Goal: Transaction & Acquisition: Purchase product/service

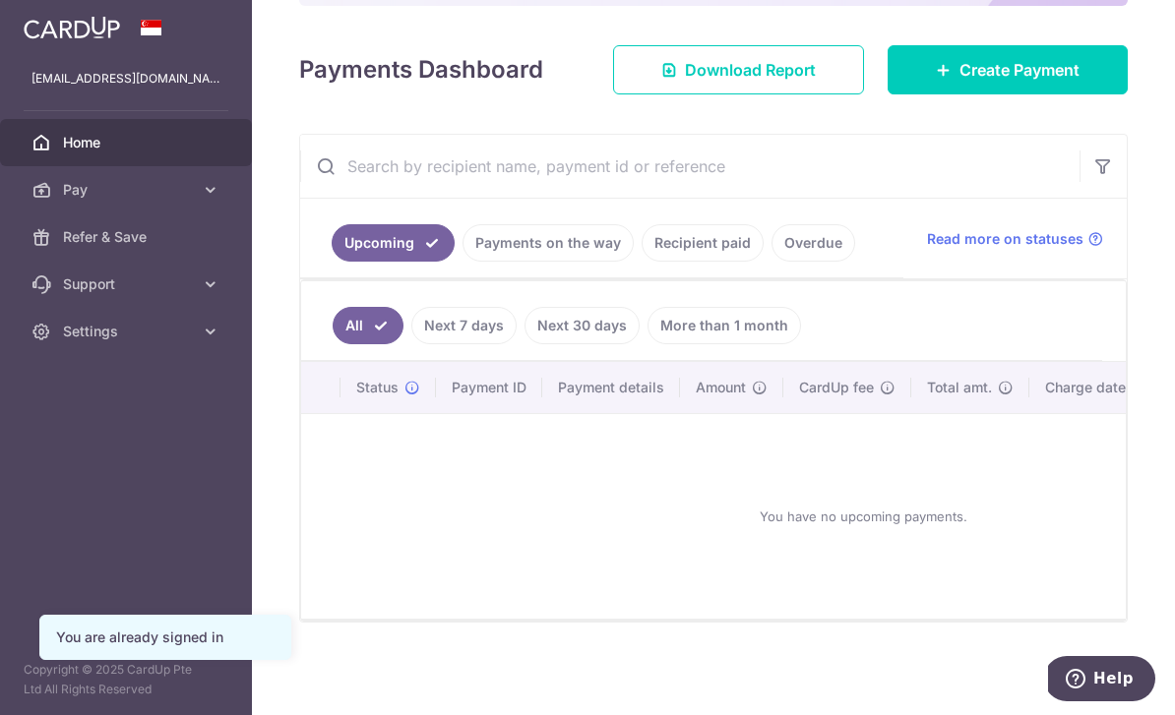
click at [642, 262] on link "Recipient paid" at bounding box center [703, 242] width 122 height 37
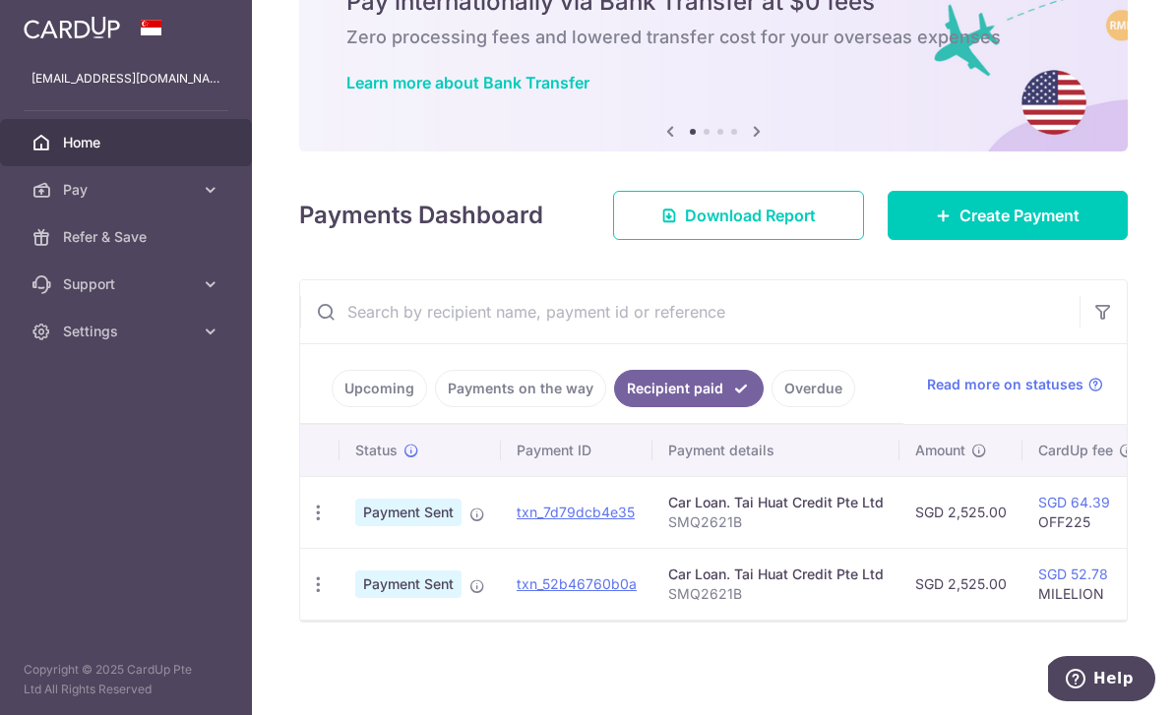
scroll to position [117, 0]
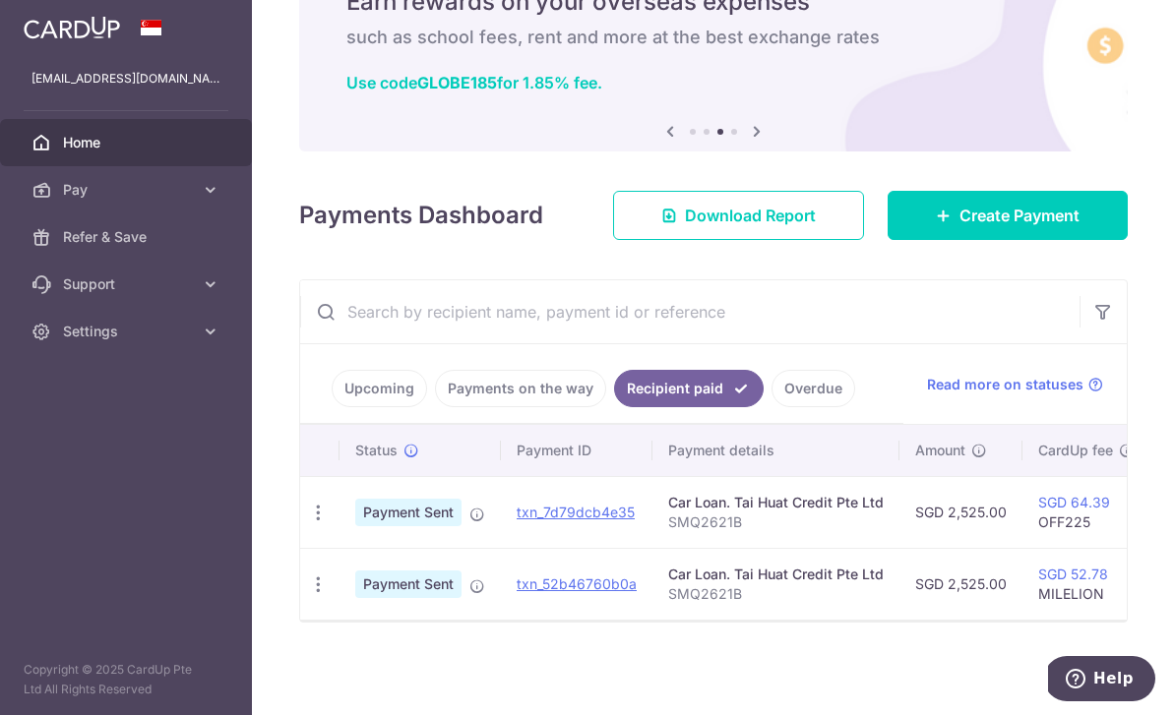
click at [1059, 227] on span "Create Payment" at bounding box center [1019, 216] width 120 height 24
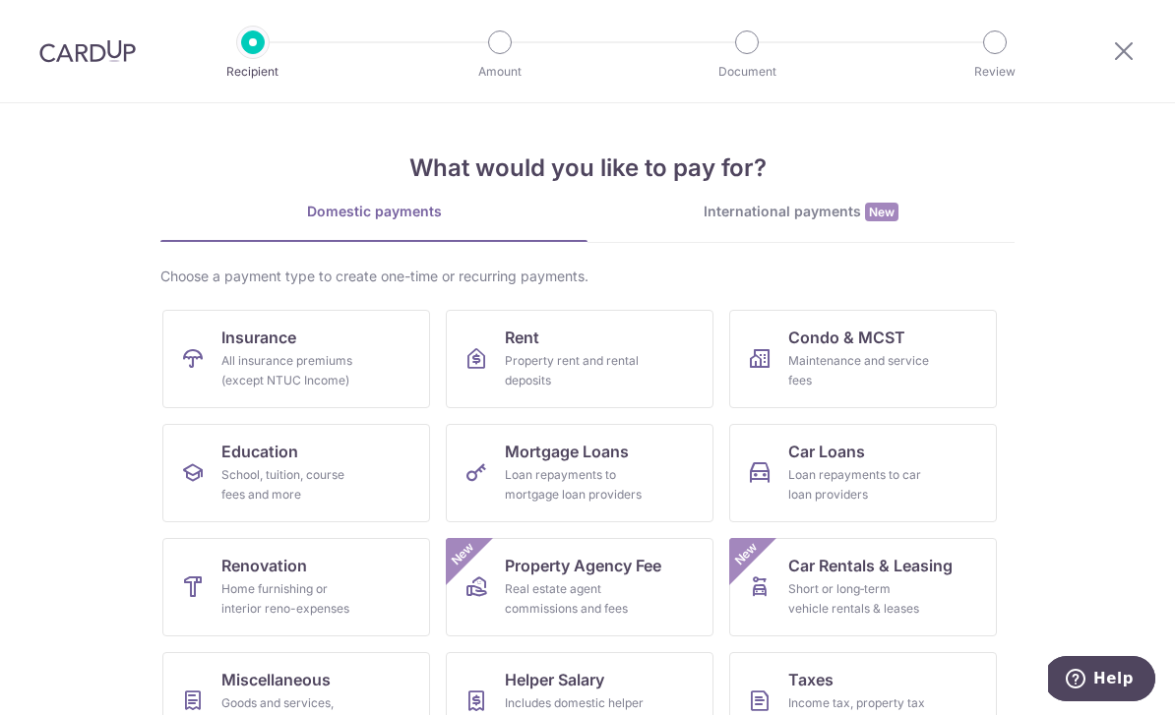
click at [934, 483] on link "Car Loans Loan repayments to car loan providers" at bounding box center [863, 473] width 268 height 98
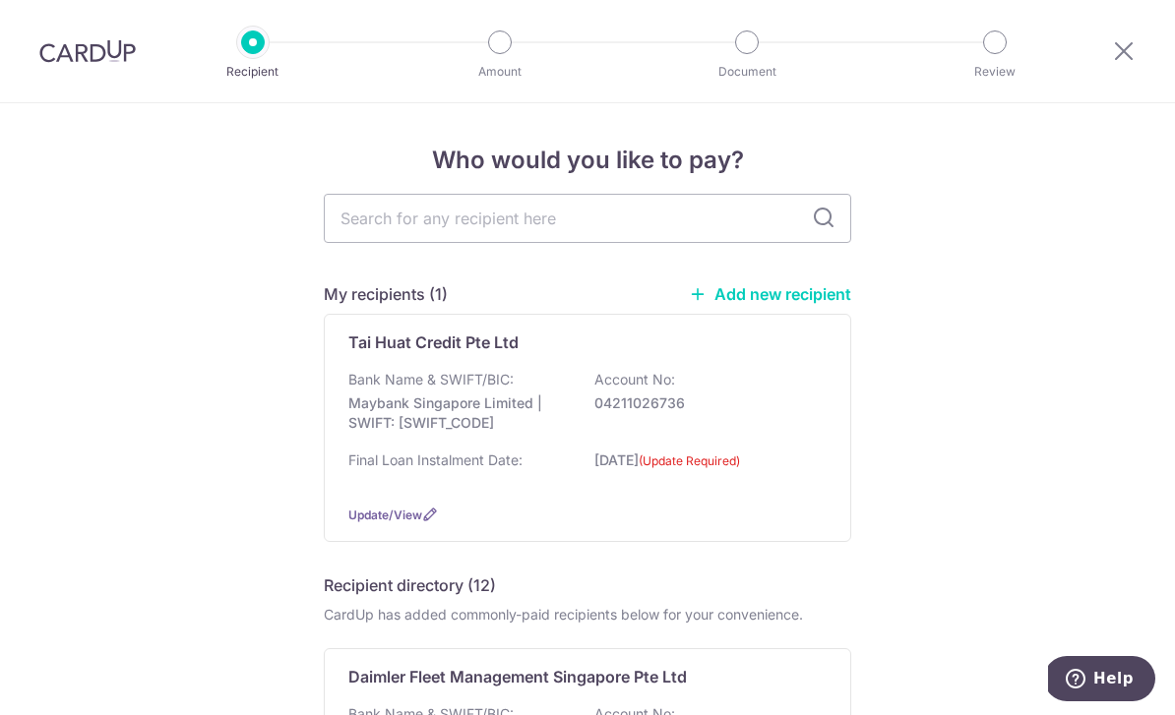
click at [726, 461] on div "Final Loan Instalment Date: 16/05/2025 (Update Required)" at bounding box center [587, 470] width 478 height 38
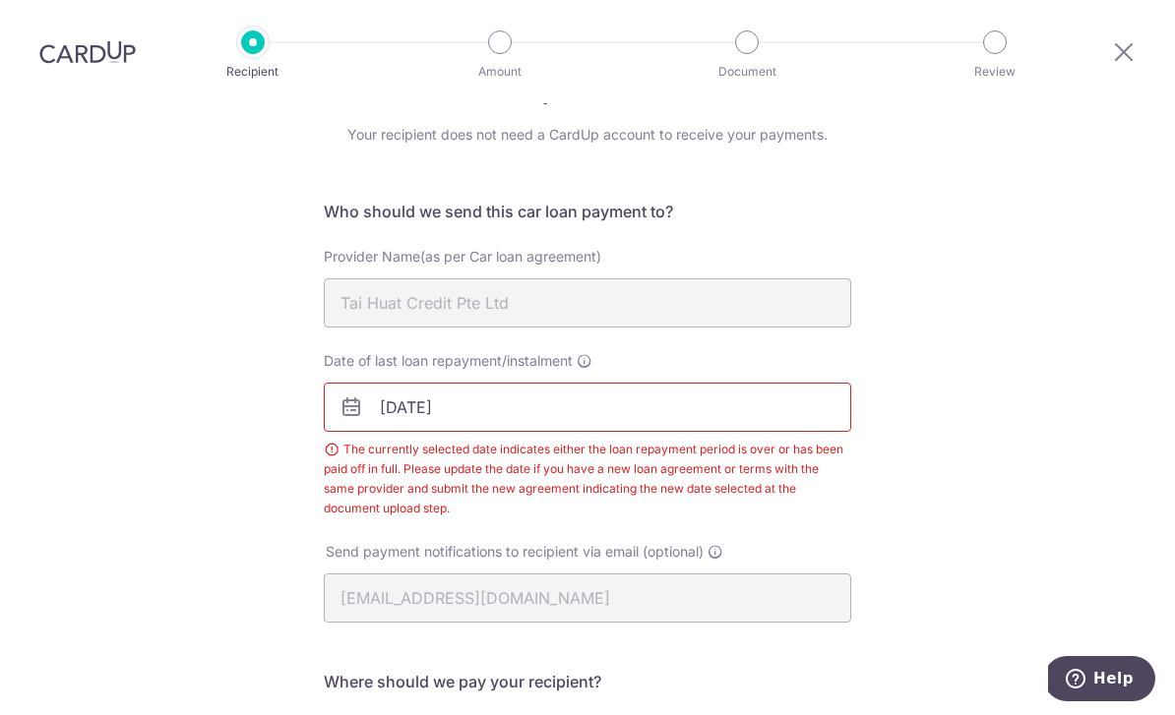
scroll to position [126, 0]
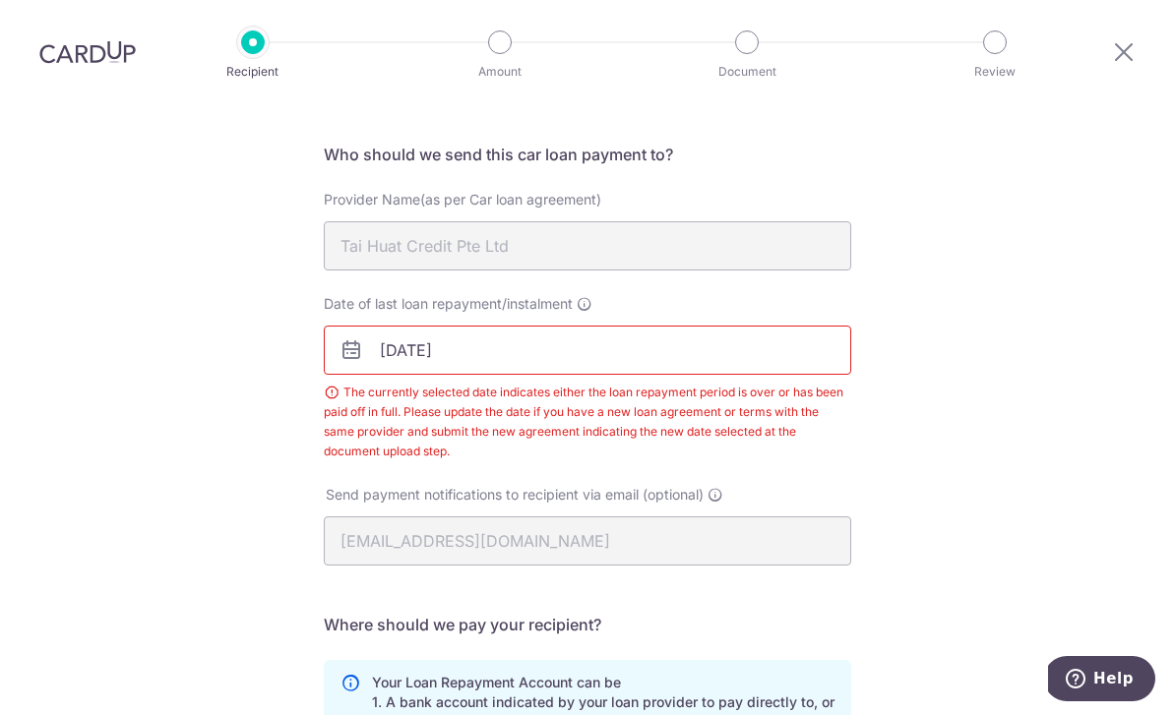
click at [348, 326] on input "[DATE]" at bounding box center [587, 350] width 527 height 49
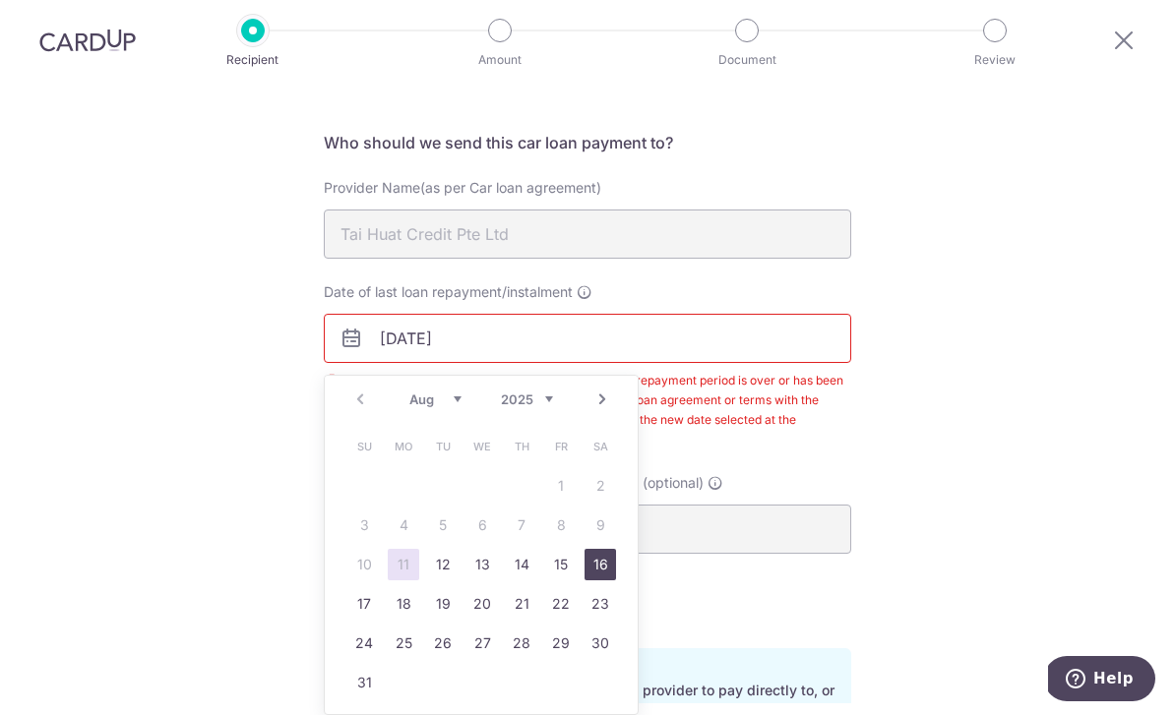
click at [605, 549] on link "16" at bounding box center [600, 564] width 31 height 31
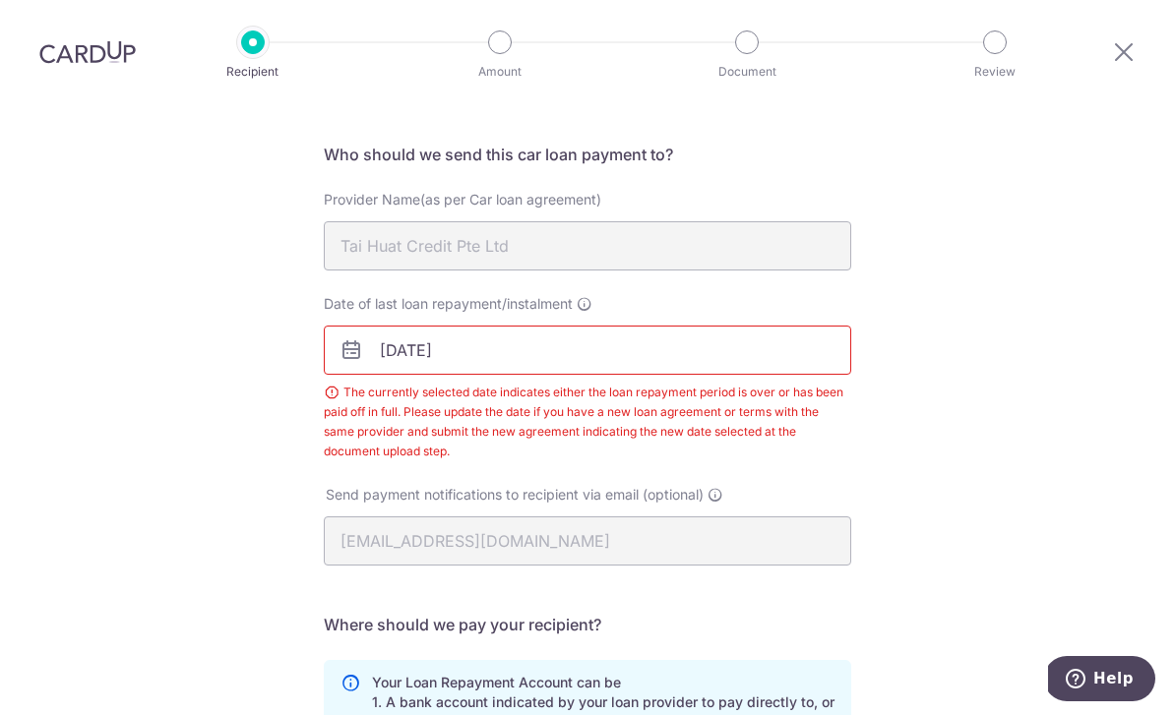
click at [1015, 364] on div "Recipient Details Your recipient does not need a CardUp account to receive your…" at bounding box center [587, 547] width 1175 height 1140
click at [772, 326] on input "[DATE]" at bounding box center [587, 350] width 527 height 49
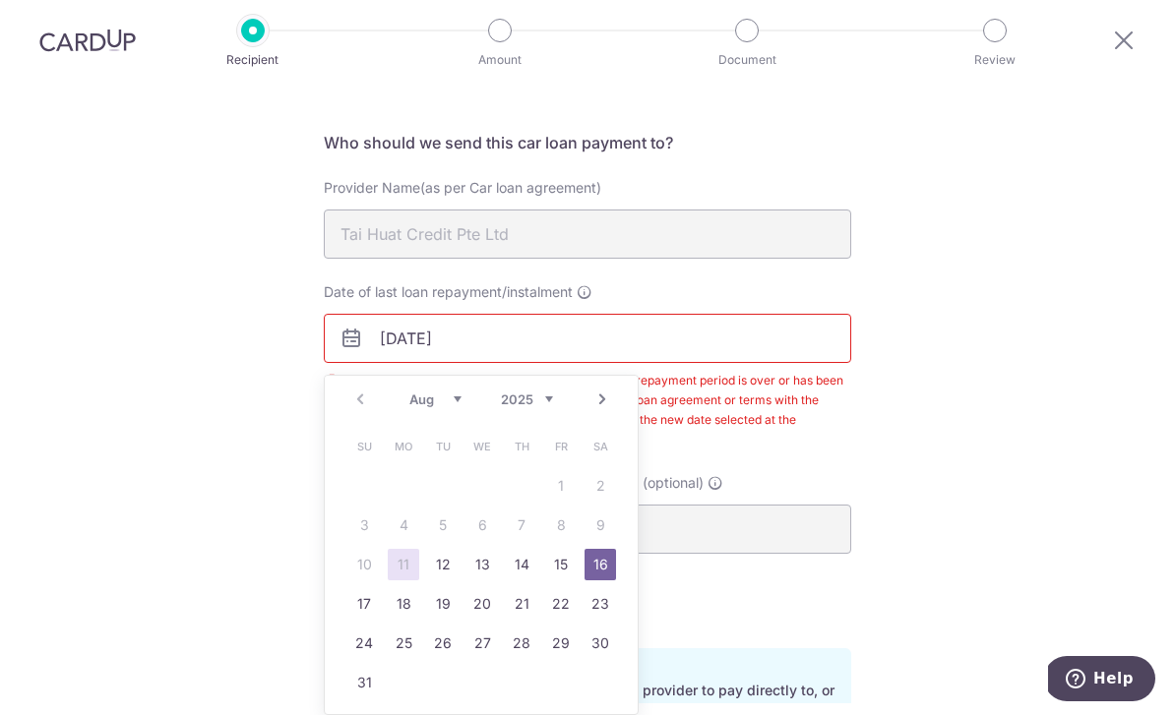
click at [611, 588] on link "23" at bounding box center [600, 603] width 31 height 31
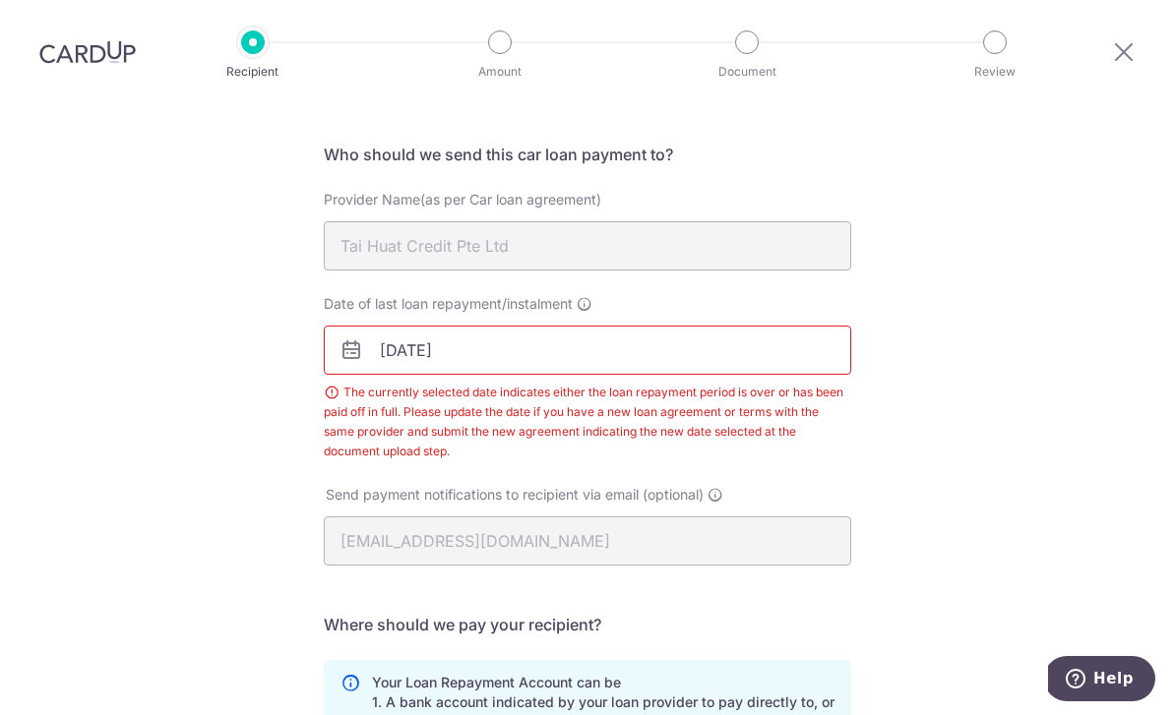
click at [642, 326] on input "23/08/2025" at bounding box center [587, 350] width 527 height 49
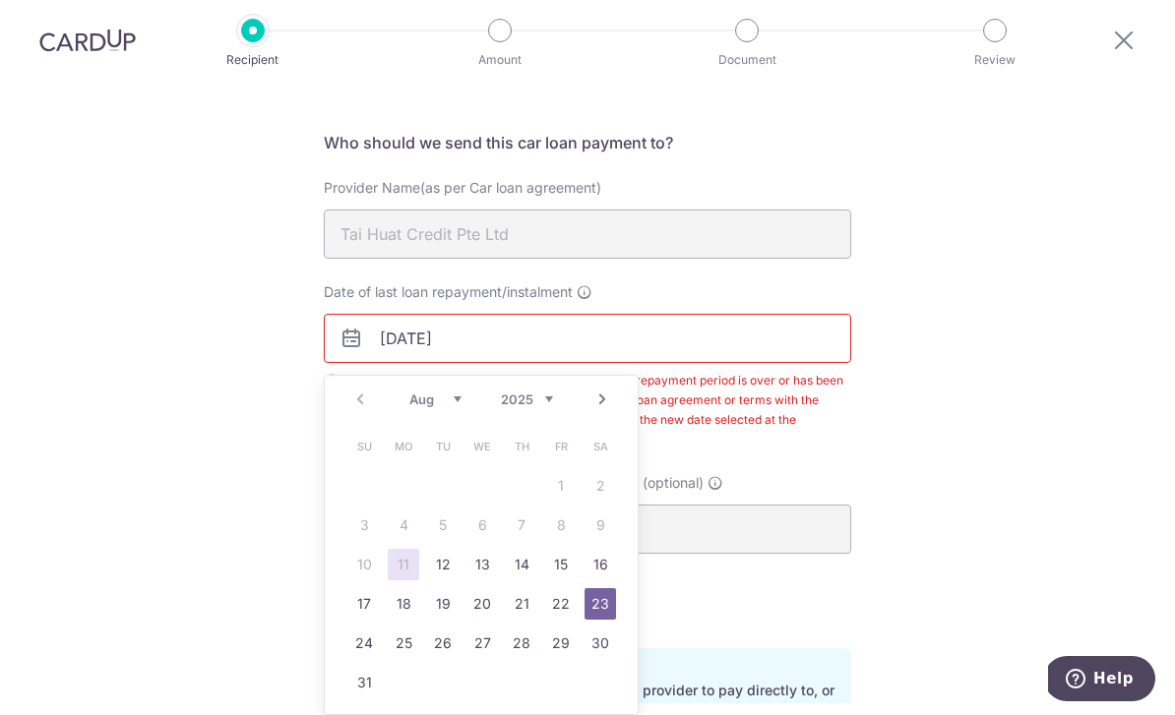
click at [606, 549] on link "16" at bounding box center [600, 564] width 31 height 31
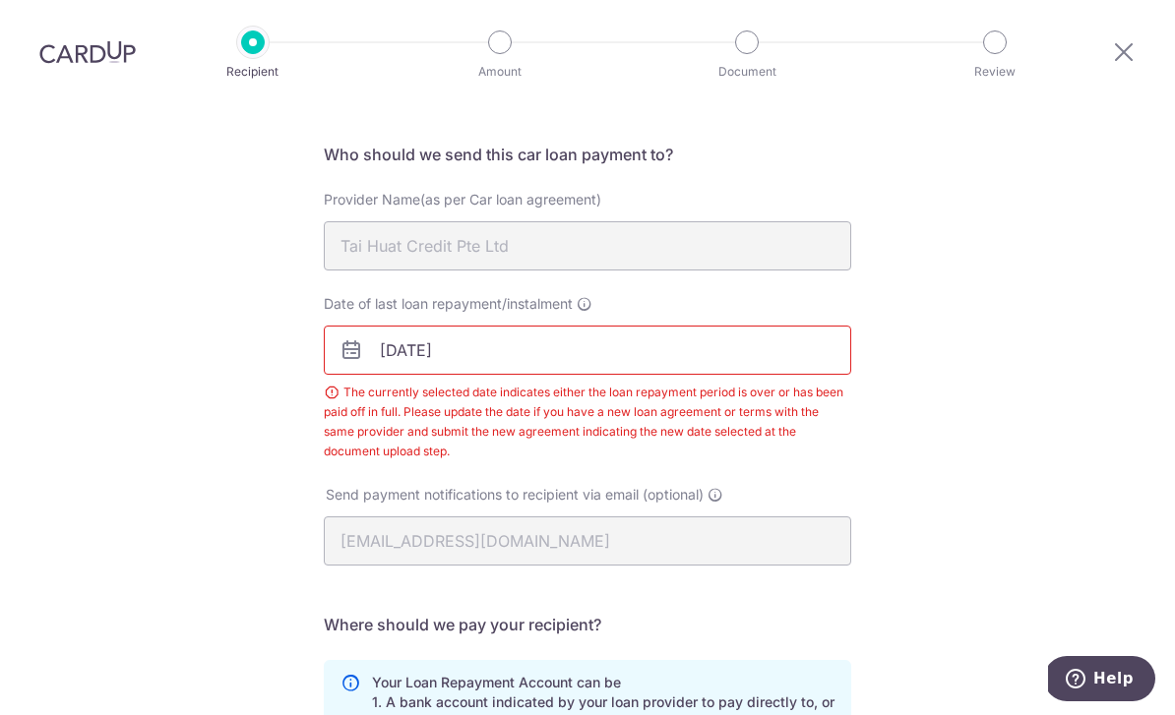
click at [558, 326] on input "16/08/2025" at bounding box center [587, 350] width 527 height 49
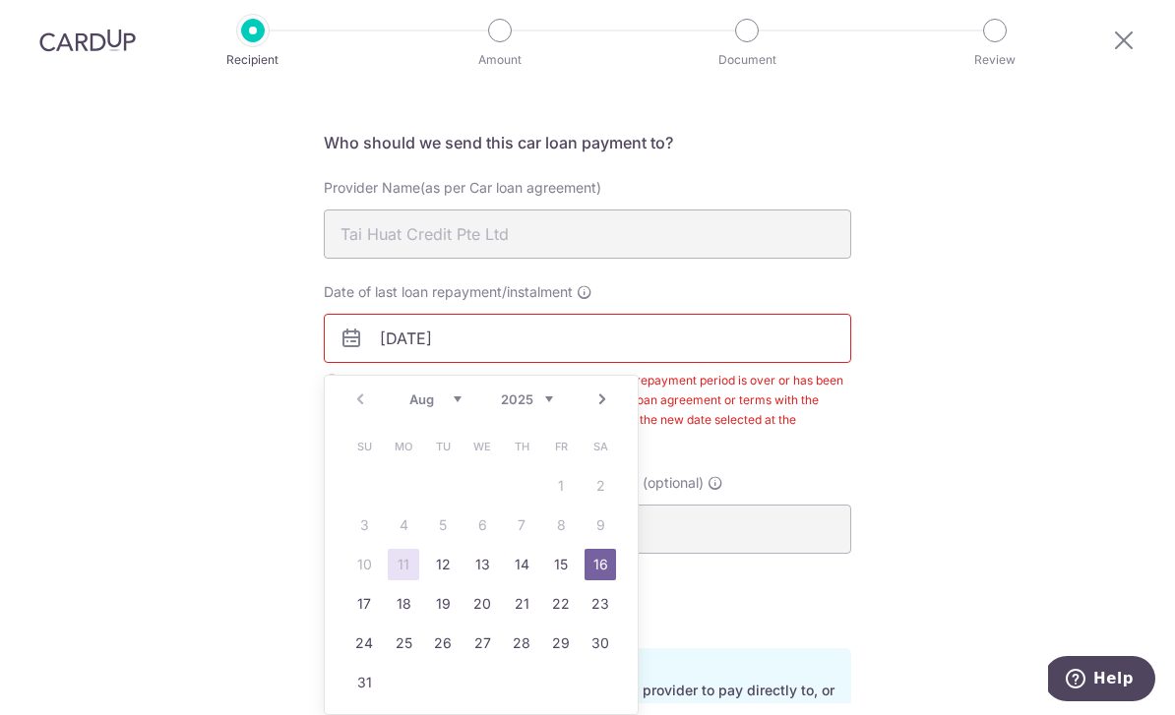
click at [545, 392] on select "2025 2026 2027 2028 2029 2030 2031 2032 2033 2034 2035" at bounding box center [527, 400] width 52 height 16
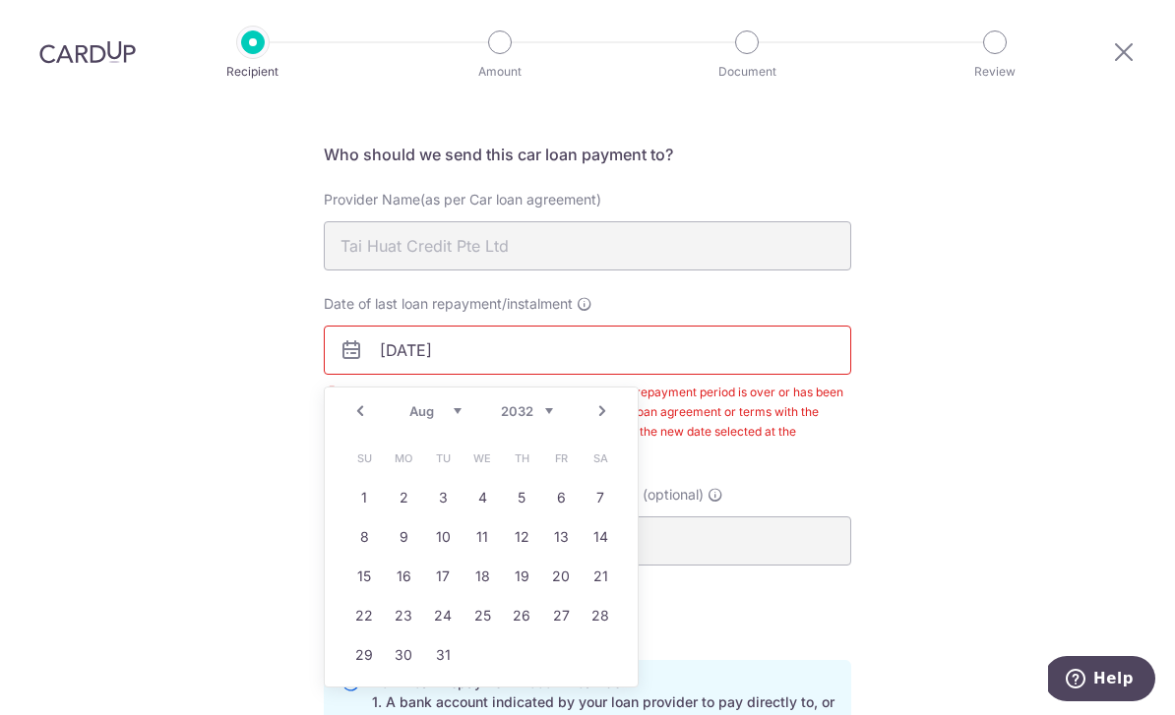
click at [410, 561] on link "16" at bounding box center [403, 576] width 31 height 31
type input "16/08/2032"
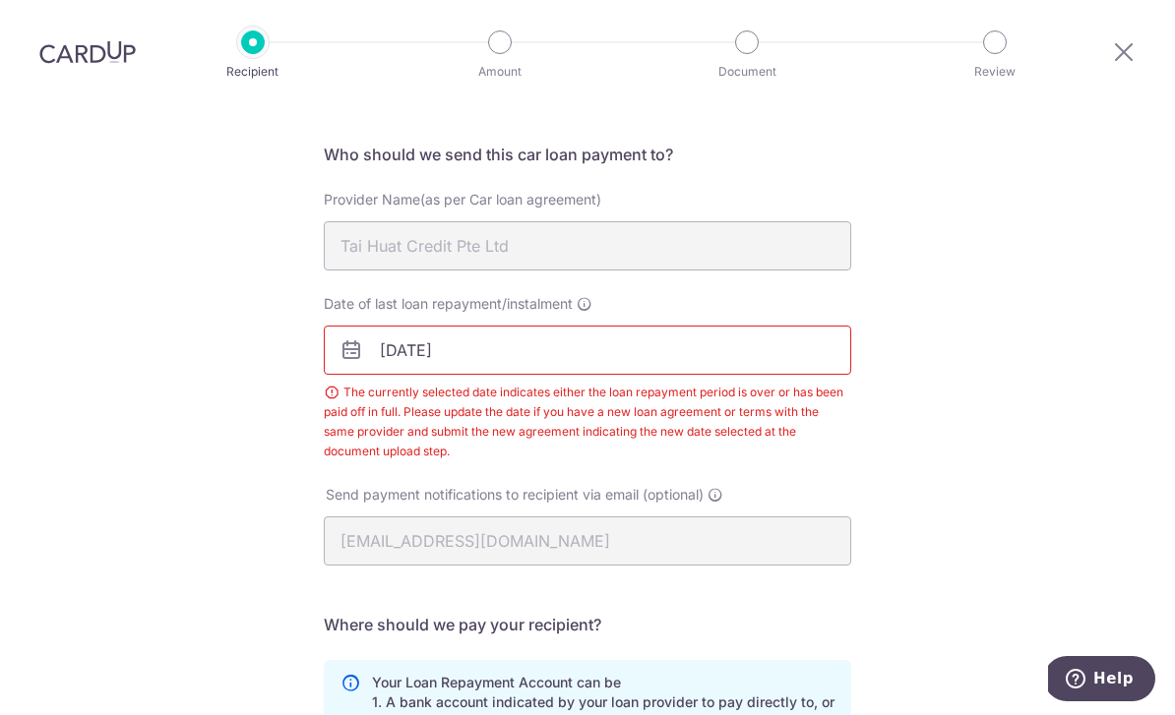
click at [441, 326] on input "16/08/2032" at bounding box center [587, 350] width 527 height 49
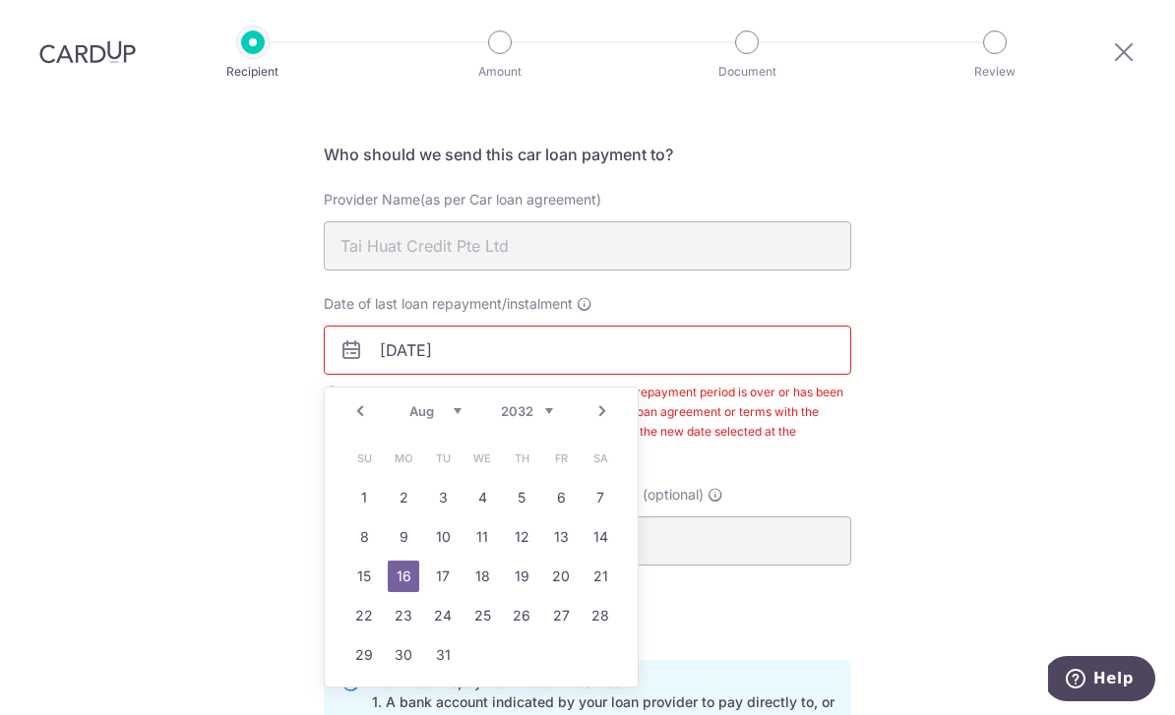
click at [362, 400] on link "Prev" at bounding box center [360, 412] width 24 height 24
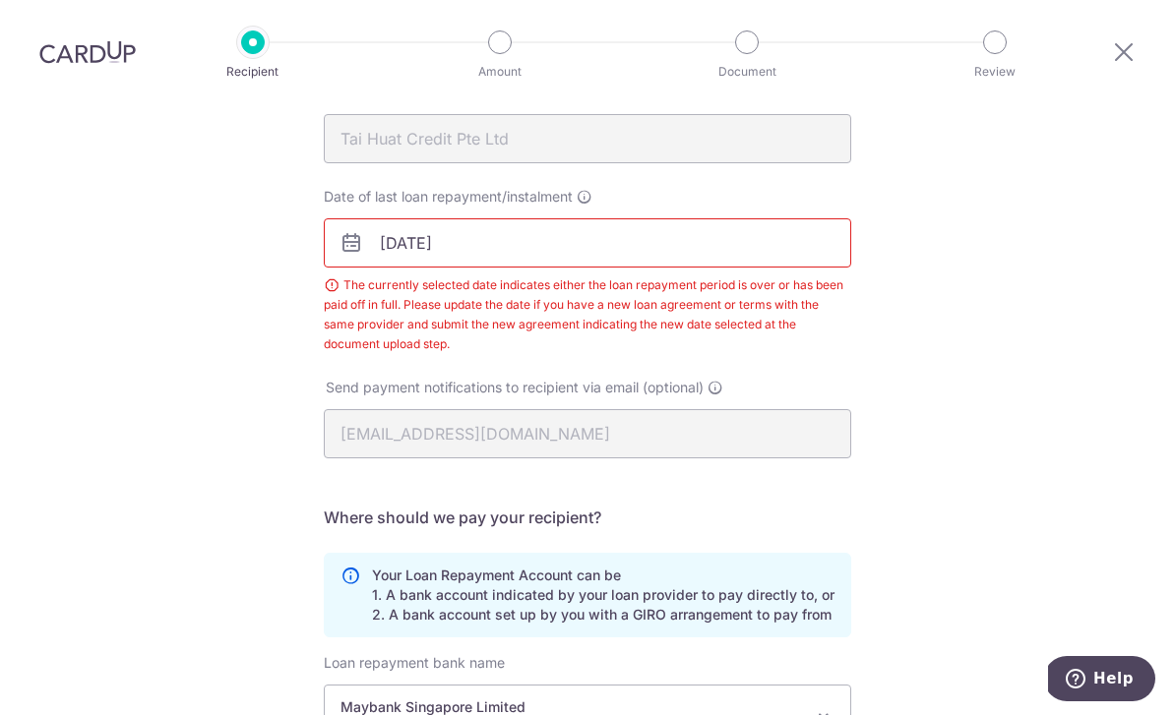
scroll to position [135, 0]
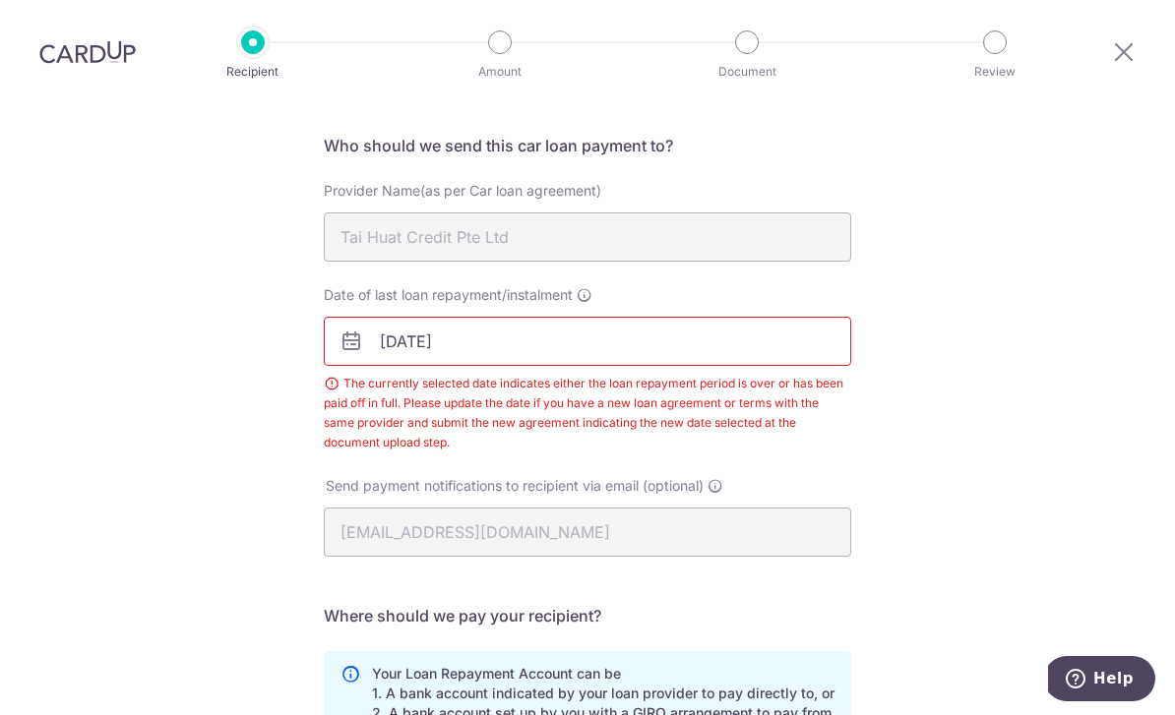
click at [410, 317] on input "[DATE]" at bounding box center [587, 341] width 527 height 49
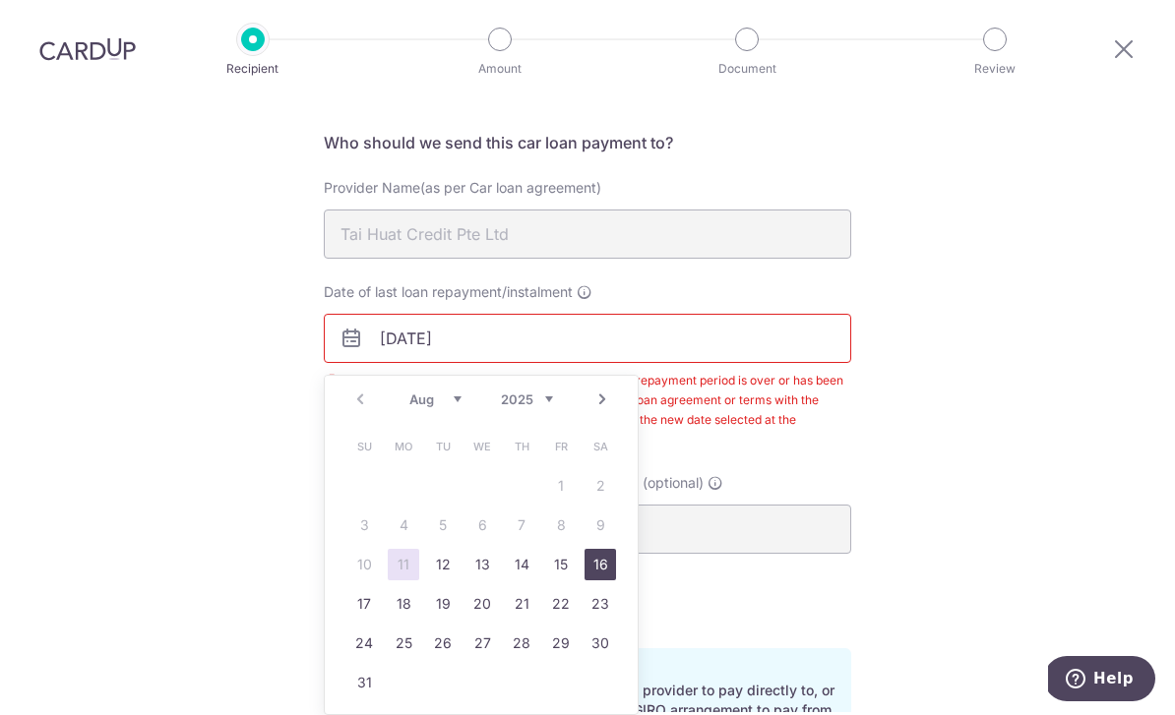
click at [610, 549] on link "16" at bounding box center [600, 564] width 31 height 31
type input "[DATE]"
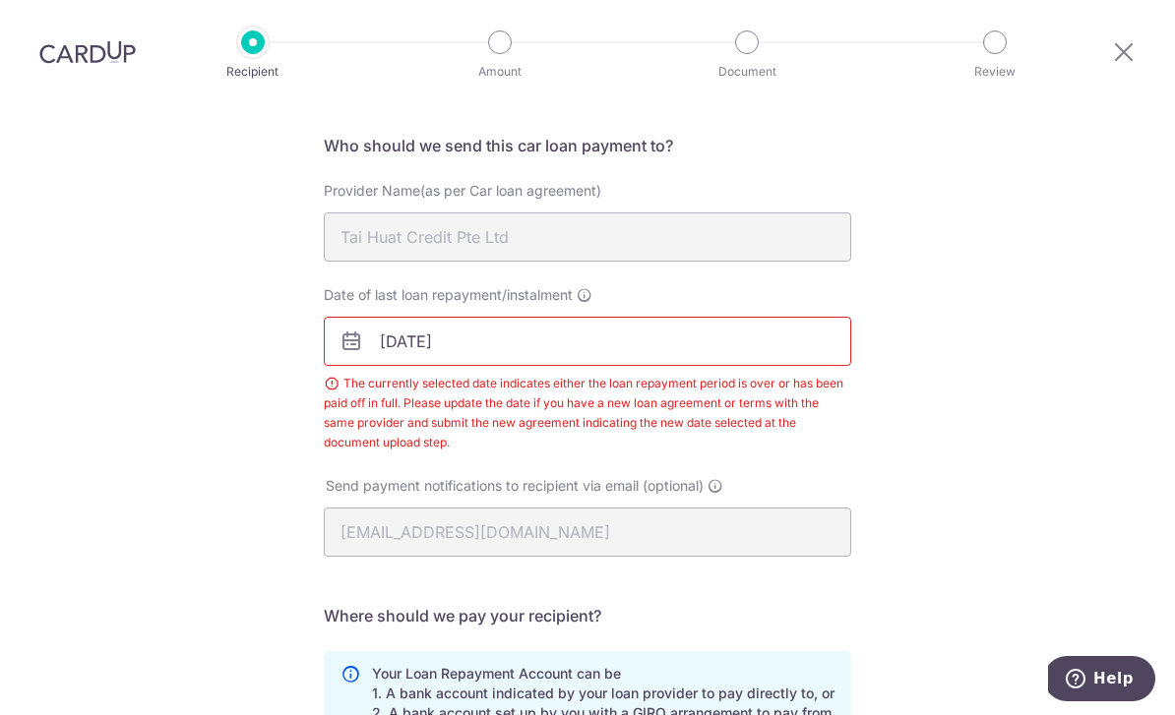
click at [963, 381] on div "Recipient Details Your recipient does not need a CardUp account to receive your…" at bounding box center [587, 539] width 1175 height 1140
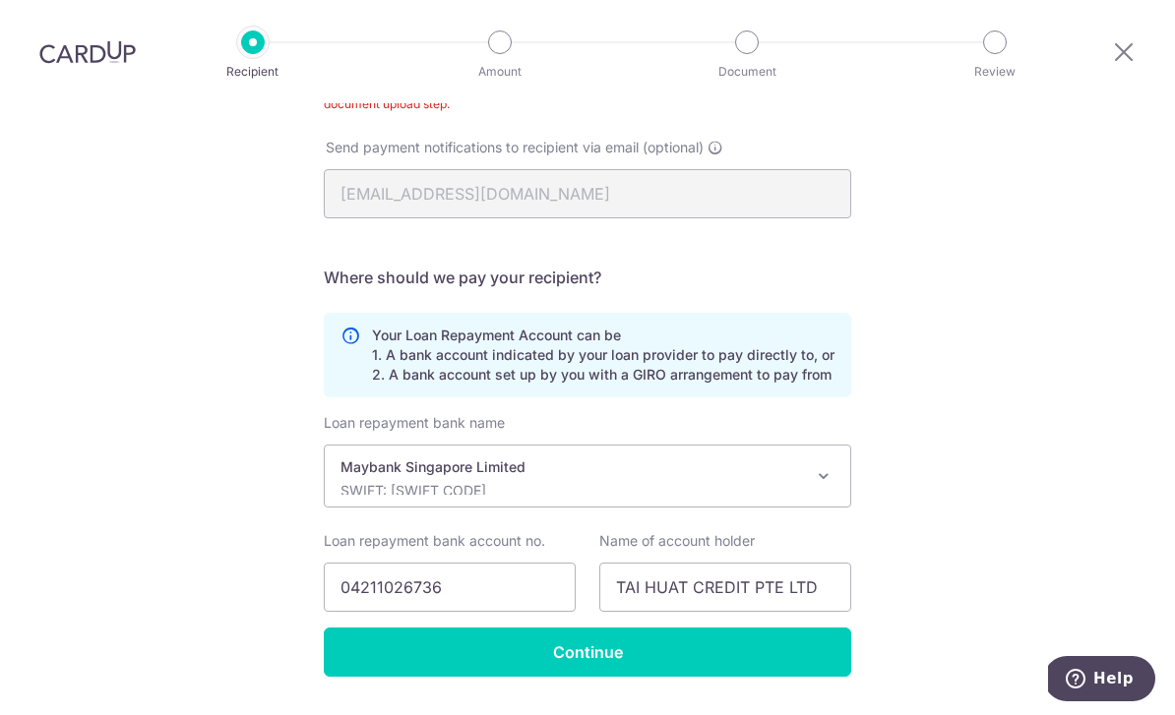
scroll to position [472, 0]
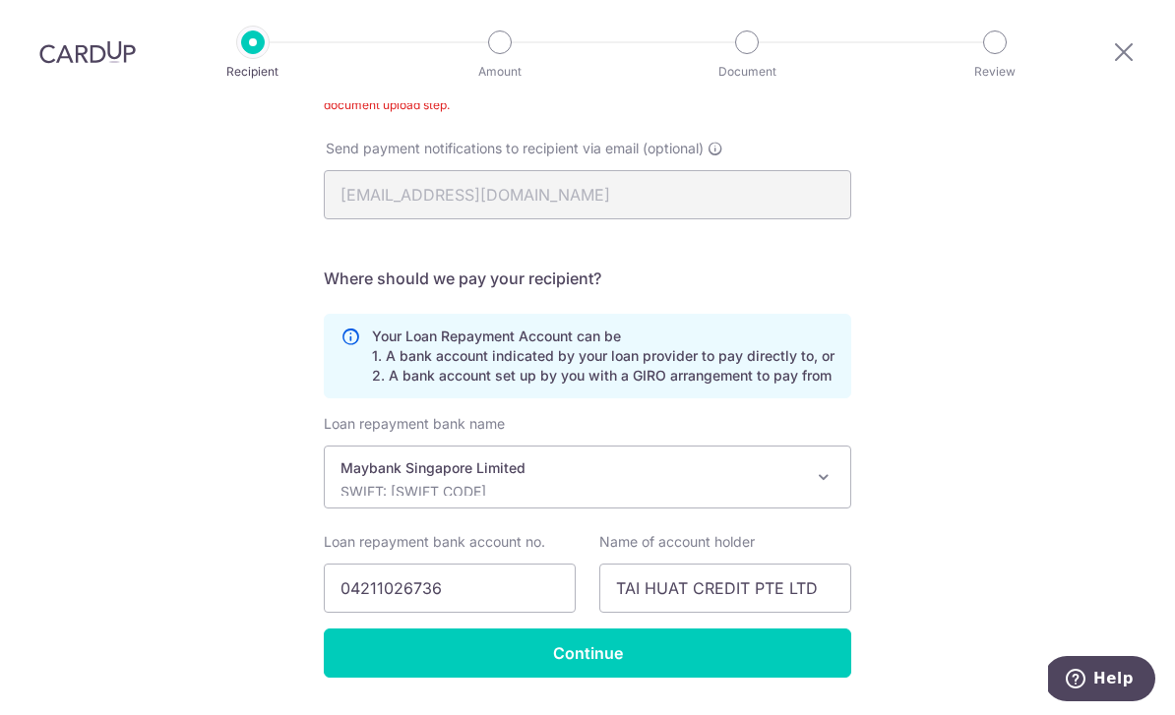
click at [768, 629] on input "Continue" at bounding box center [587, 653] width 527 height 49
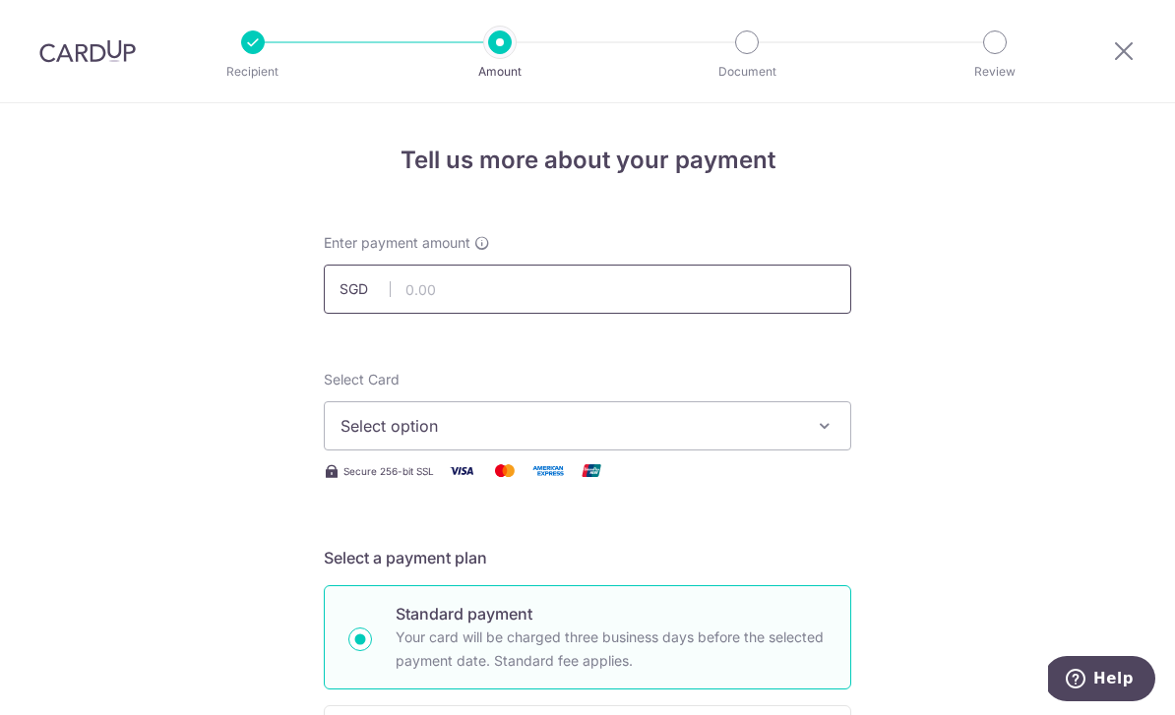
click at [629, 290] on input "text" at bounding box center [587, 289] width 527 height 49
click at [812, 448] on button "Select option" at bounding box center [587, 426] width 527 height 49
type input "2,525.00"
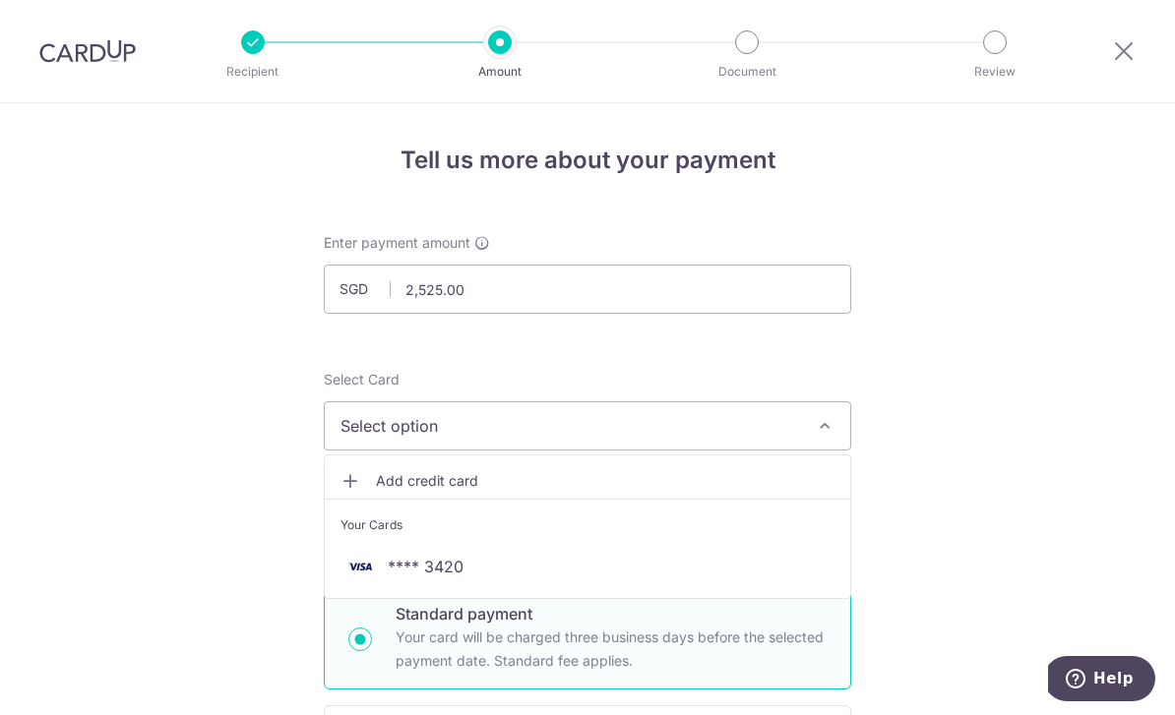
click at [708, 590] on link "**** 3420" at bounding box center [588, 566] width 526 height 47
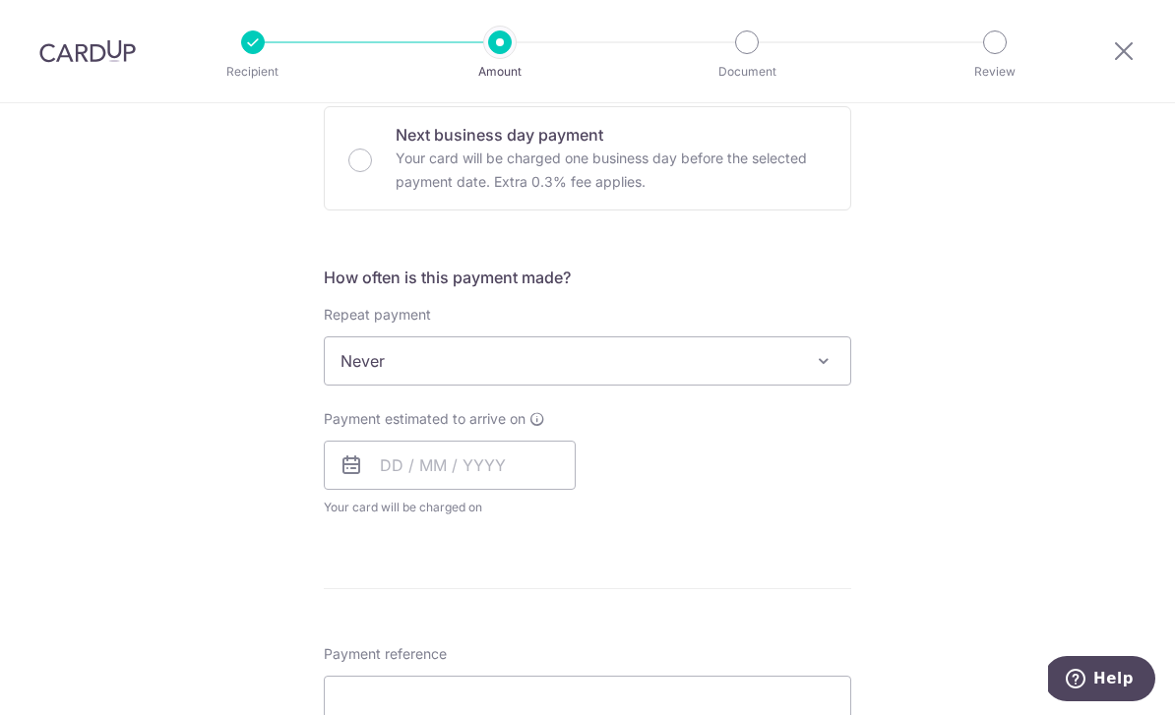
scroll to position [633, 0]
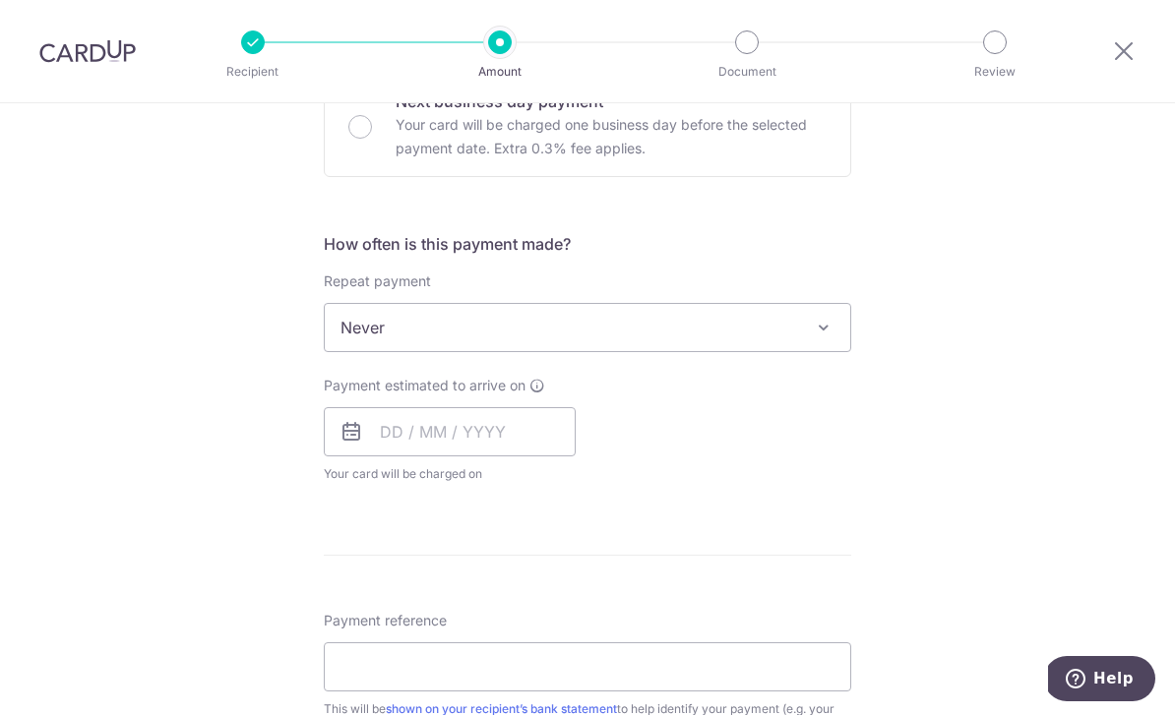
click at [822, 340] on span at bounding box center [824, 328] width 24 height 24
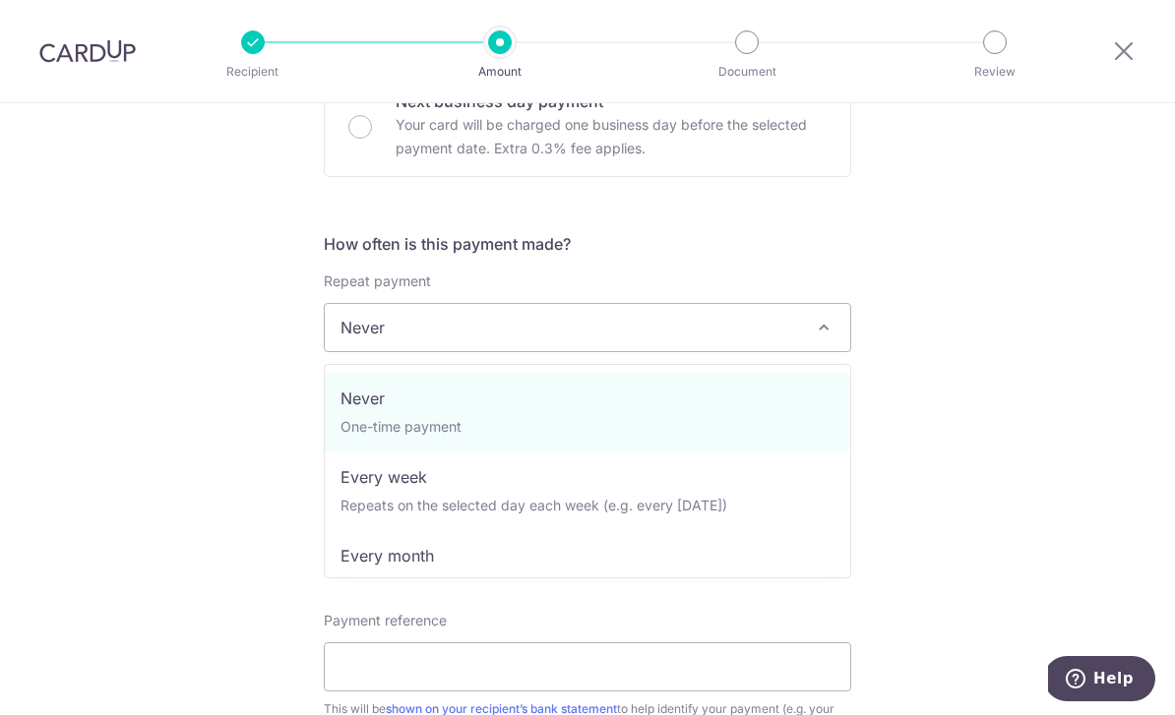
click at [1047, 279] on div "Tell us more about your payment Enter payment amount SGD 2,525.00 2525.00 Selec…" at bounding box center [587, 361] width 1175 height 1780
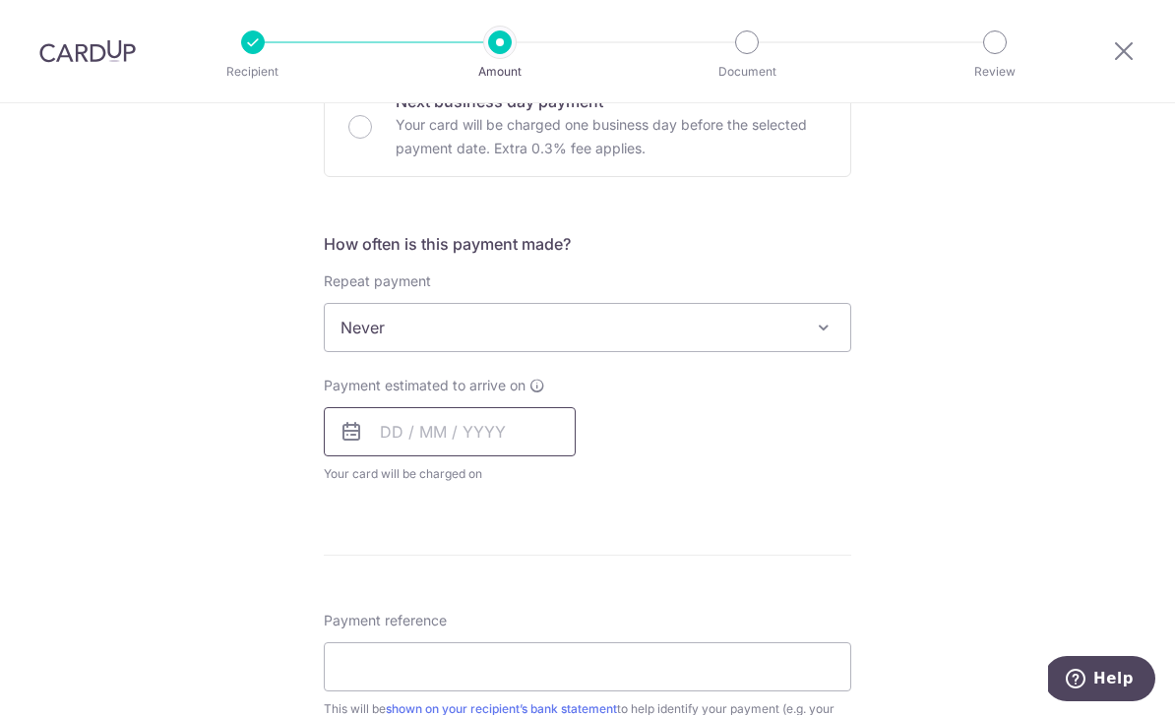
click at [459, 440] on input "text" at bounding box center [450, 431] width 252 height 49
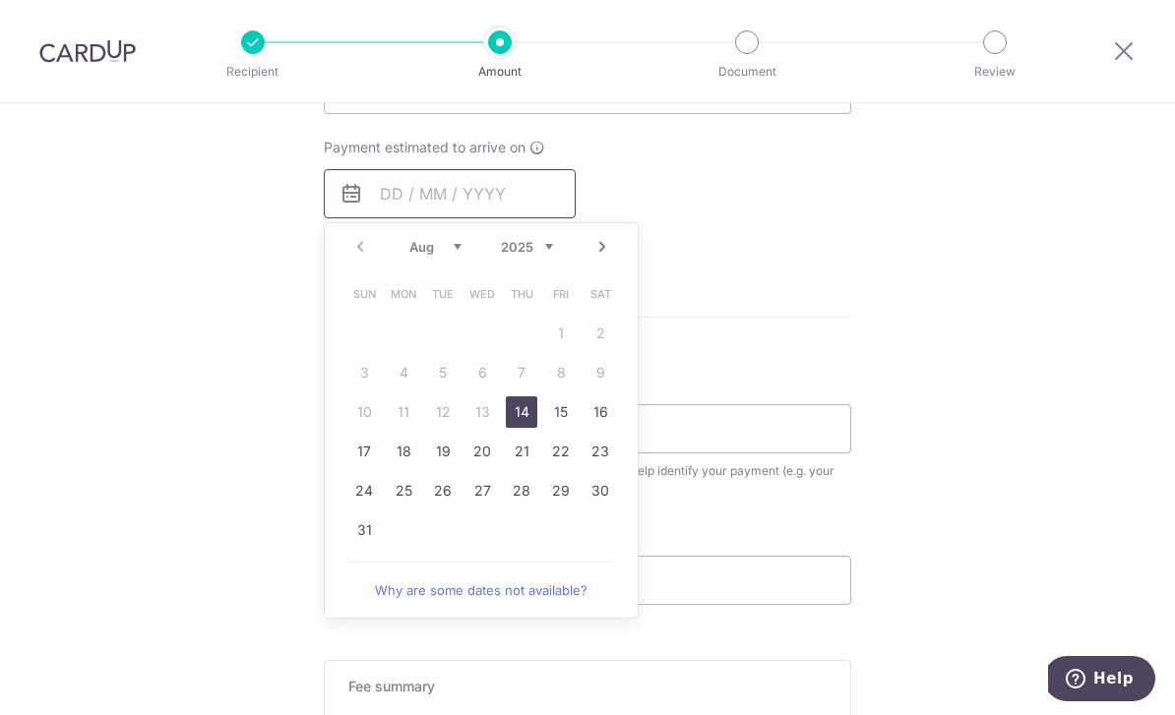
scroll to position [883, 0]
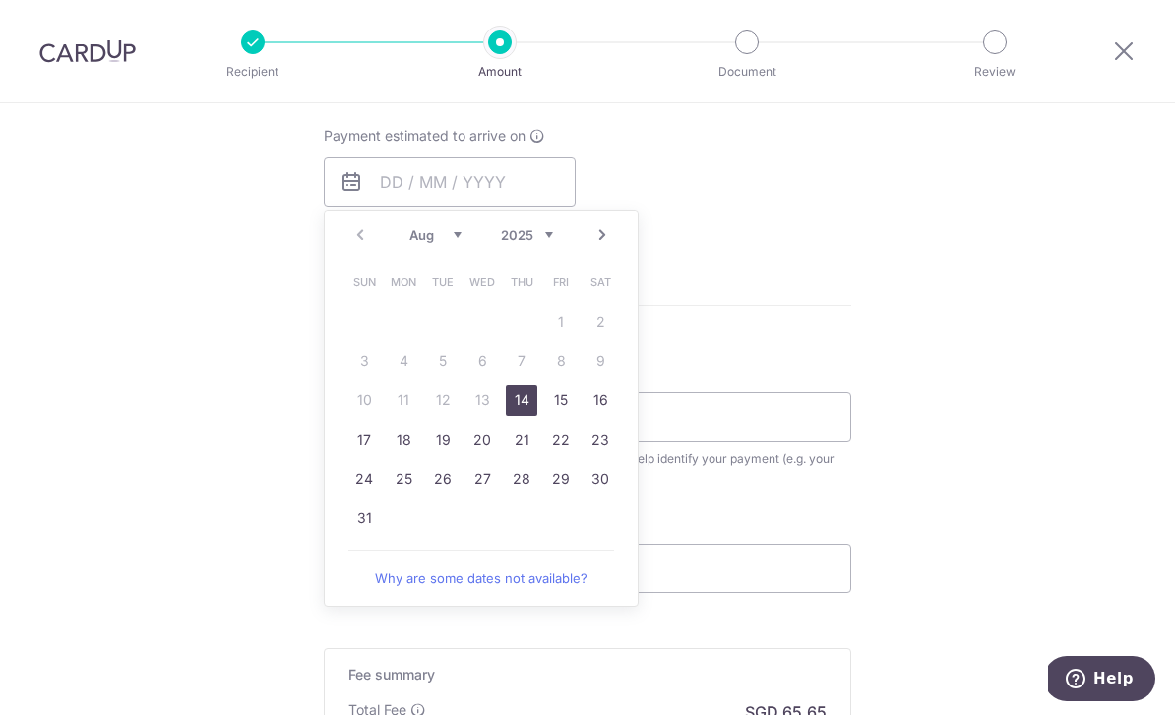
click at [528, 410] on link "14" at bounding box center [521, 400] width 31 height 31
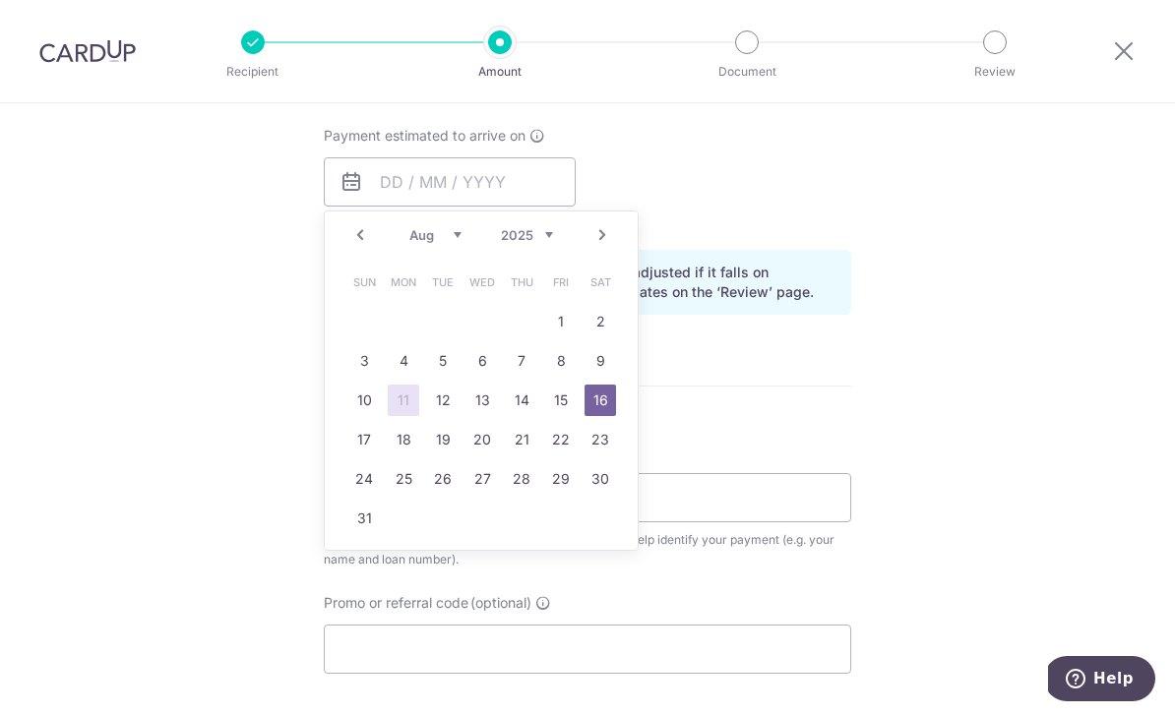
type input "14/08/2025"
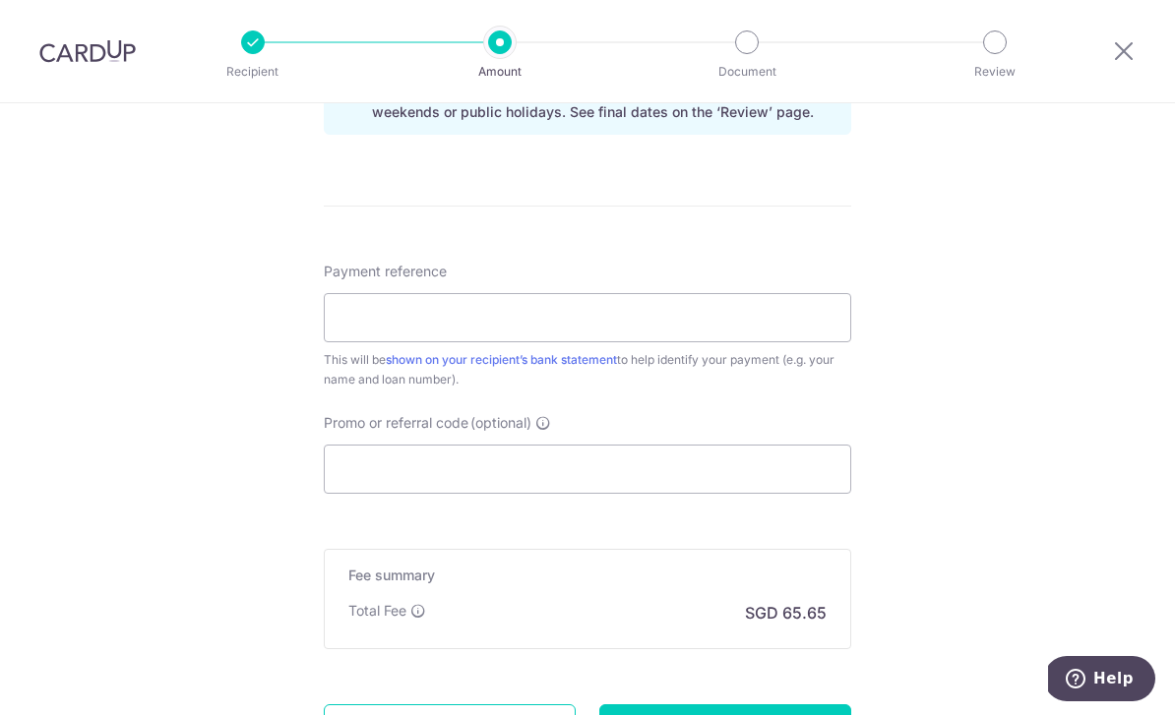
scroll to position [1086, 0]
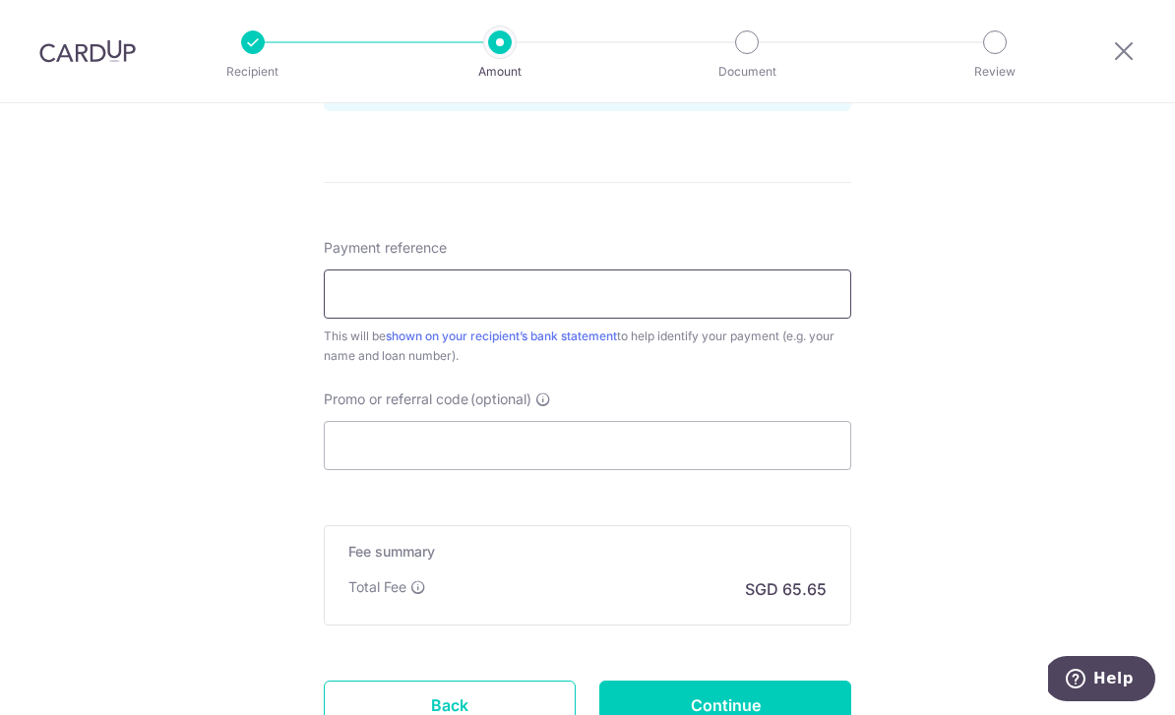
click at [755, 310] on input "Payment reference" at bounding box center [587, 294] width 527 height 49
type input "SMQ2621B"
click at [697, 456] on input "Promo or referral code (optional)" at bounding box center [587, 445] width 527 height 49
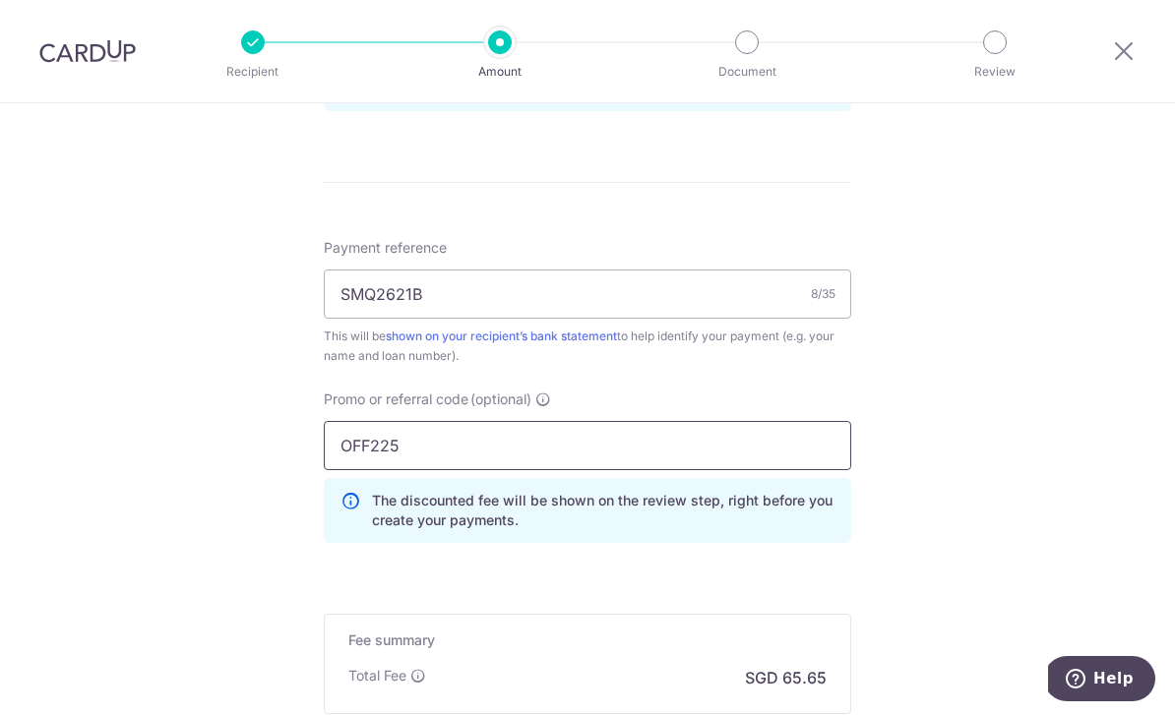
type input "OFF225"
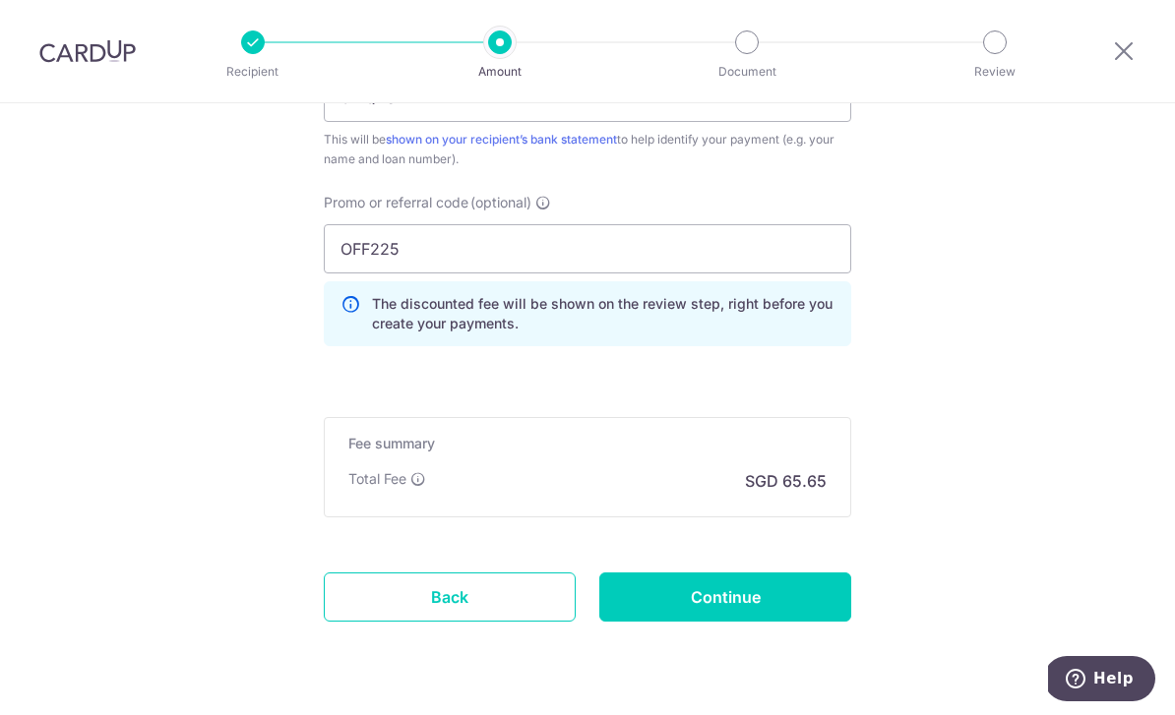
scroll to position [1282, 0]
click at [779, 622] on input "Continue" at bounding box center [725, 598] width 252 height 49
type input "Create Schedule"
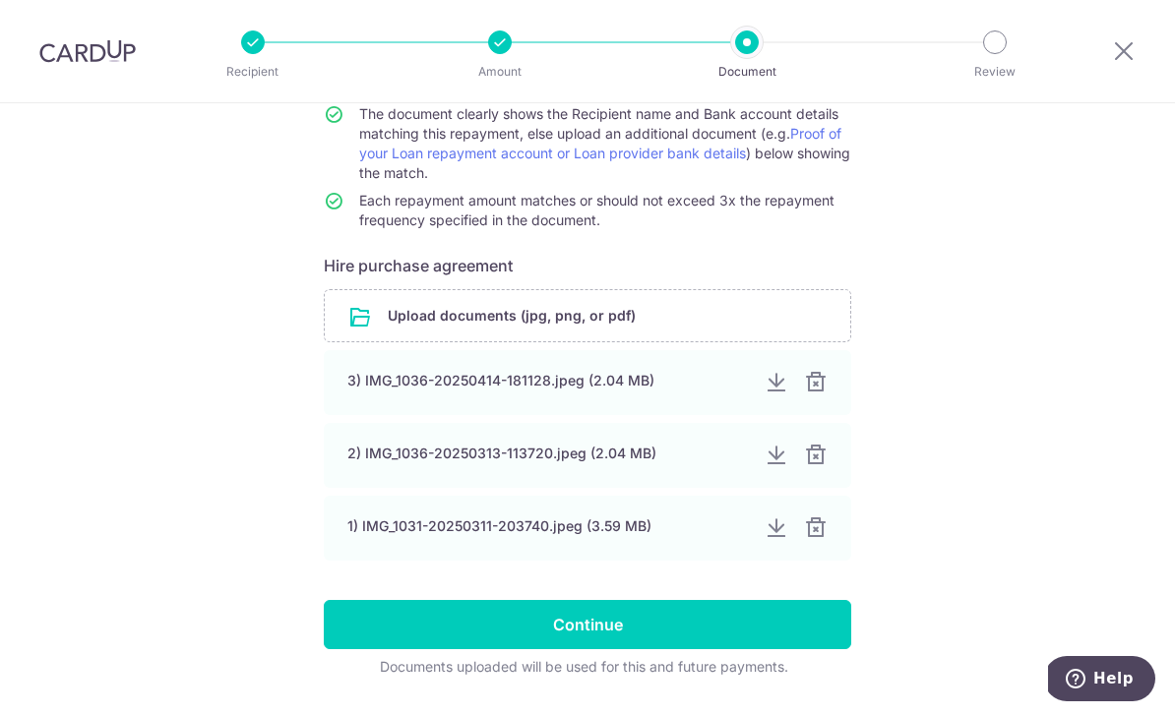
scroll to position [220, 0]
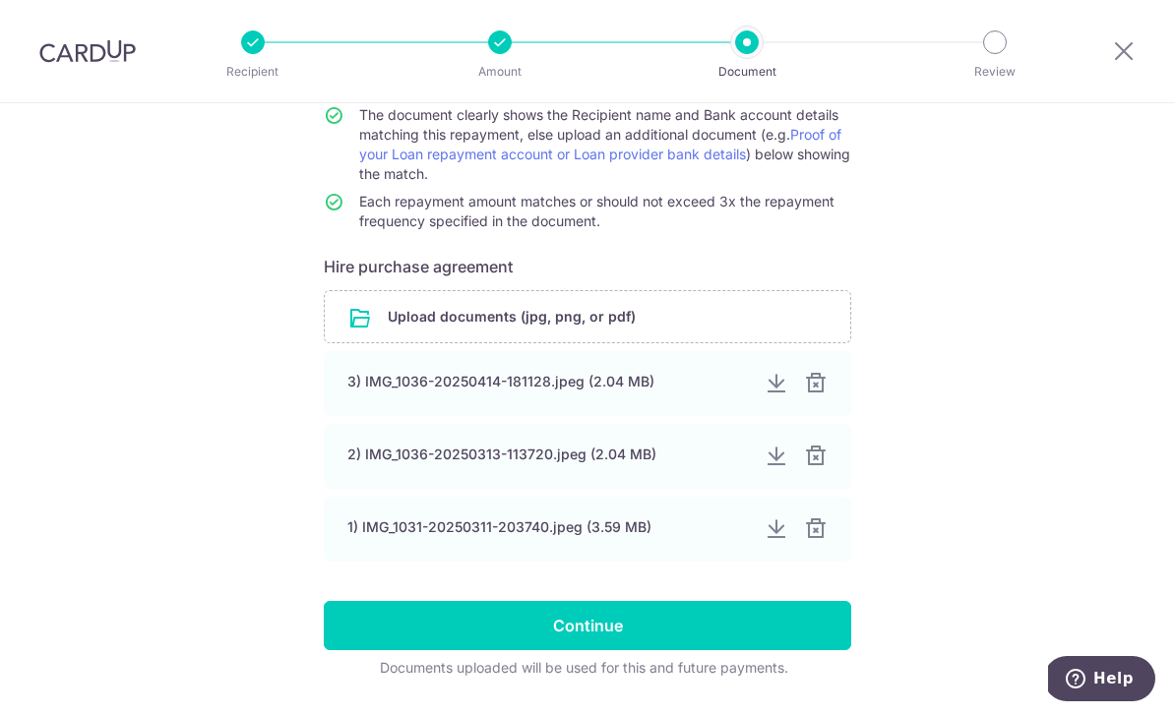
click at [578, 392] on div "3) IMG_1036-20250414-181128.jpeg (2.04 MB)" at bounding box center [548, 382] width 402 height 20
click at [776, 391] on div at bounding box center [777, 384] width 24 height 24
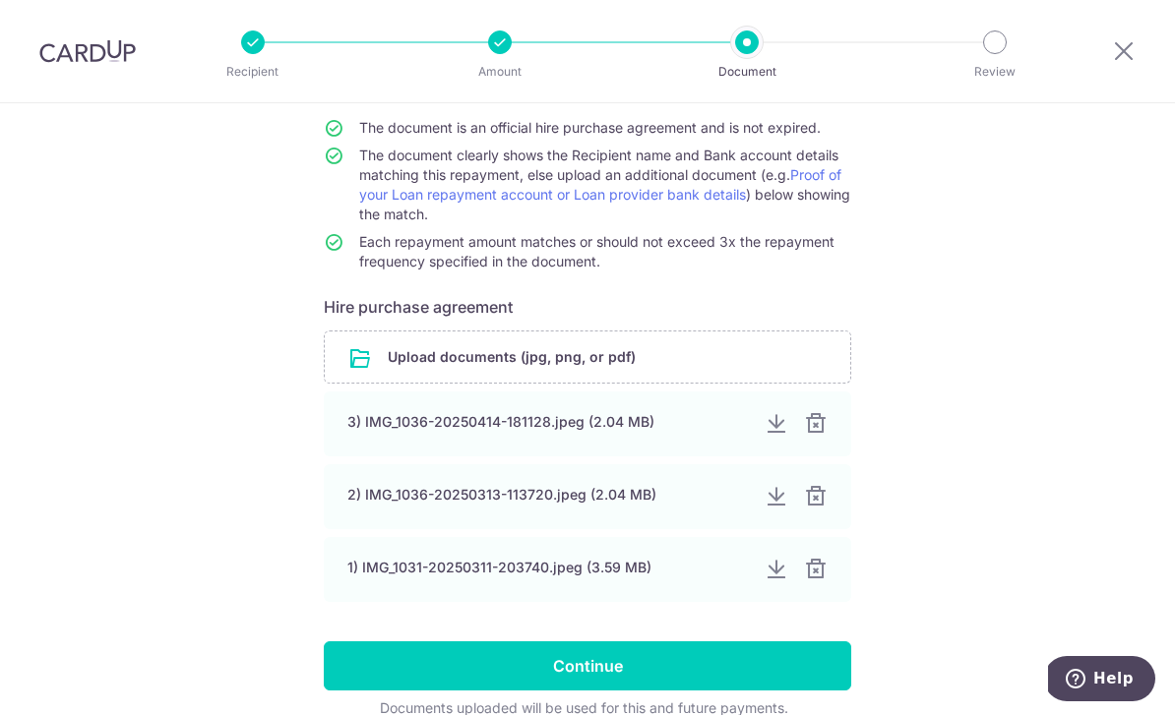
scroll to position [181, 0]
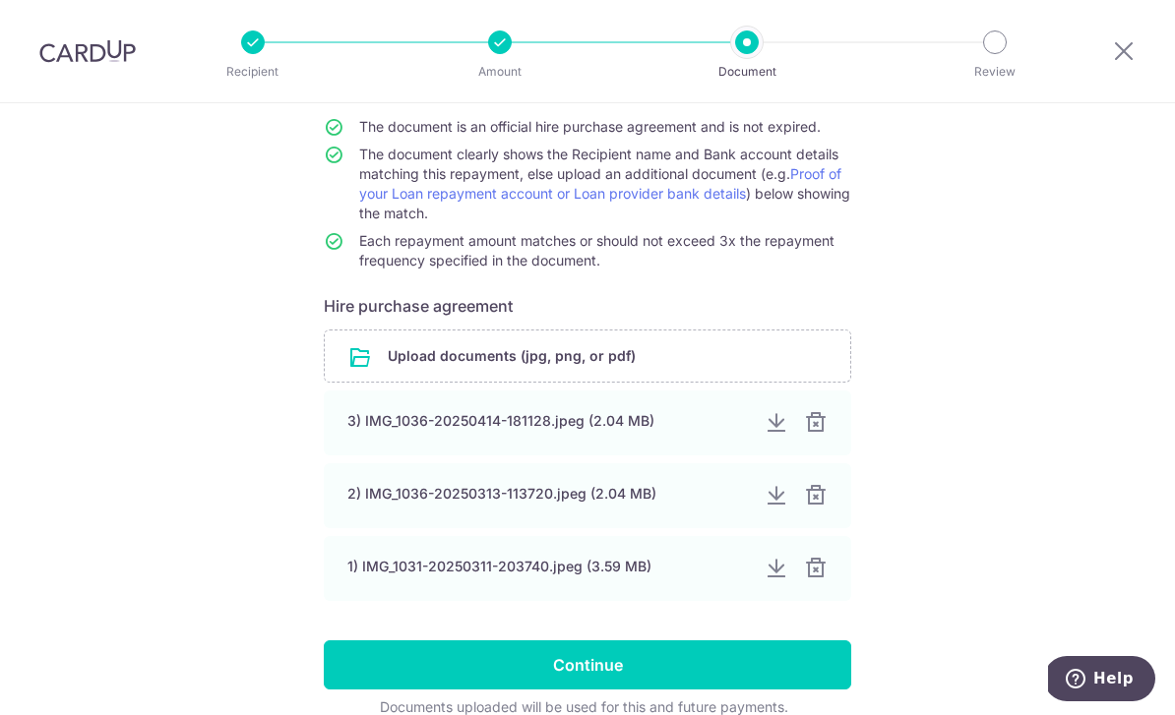
click at [774, 508] on div at bounding box center [777, 496] width 24 height 24
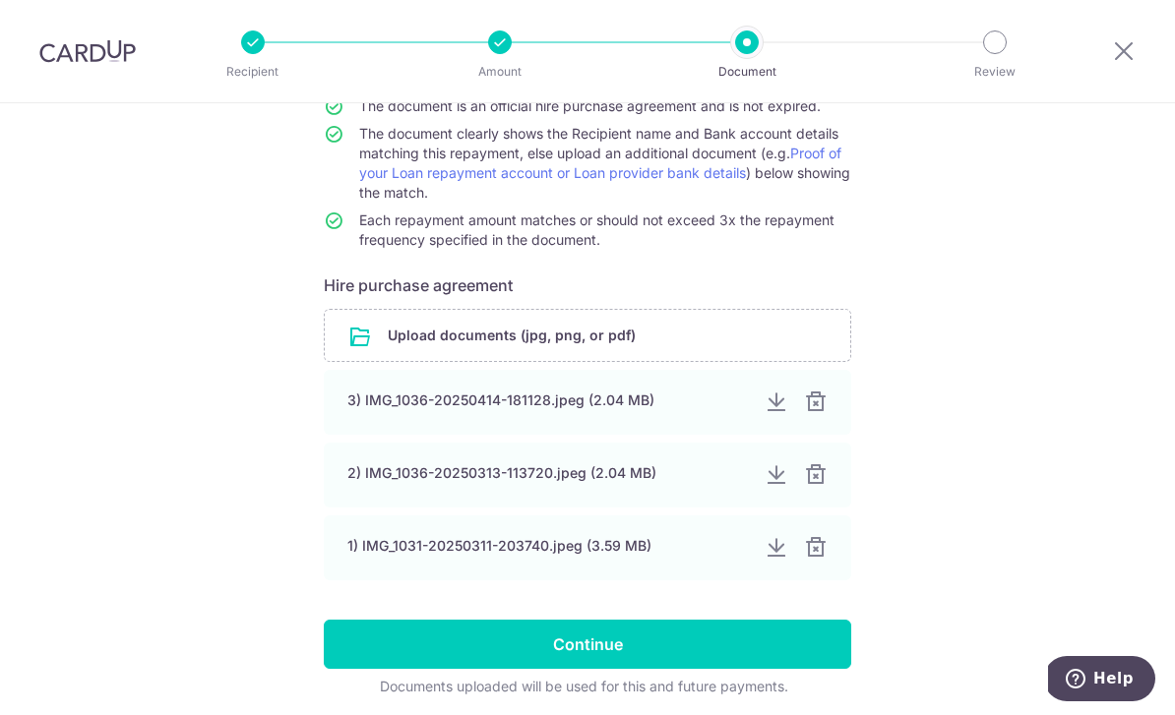
click at [772, 559] on div at bounding box center [777, 548] width 24 height 24
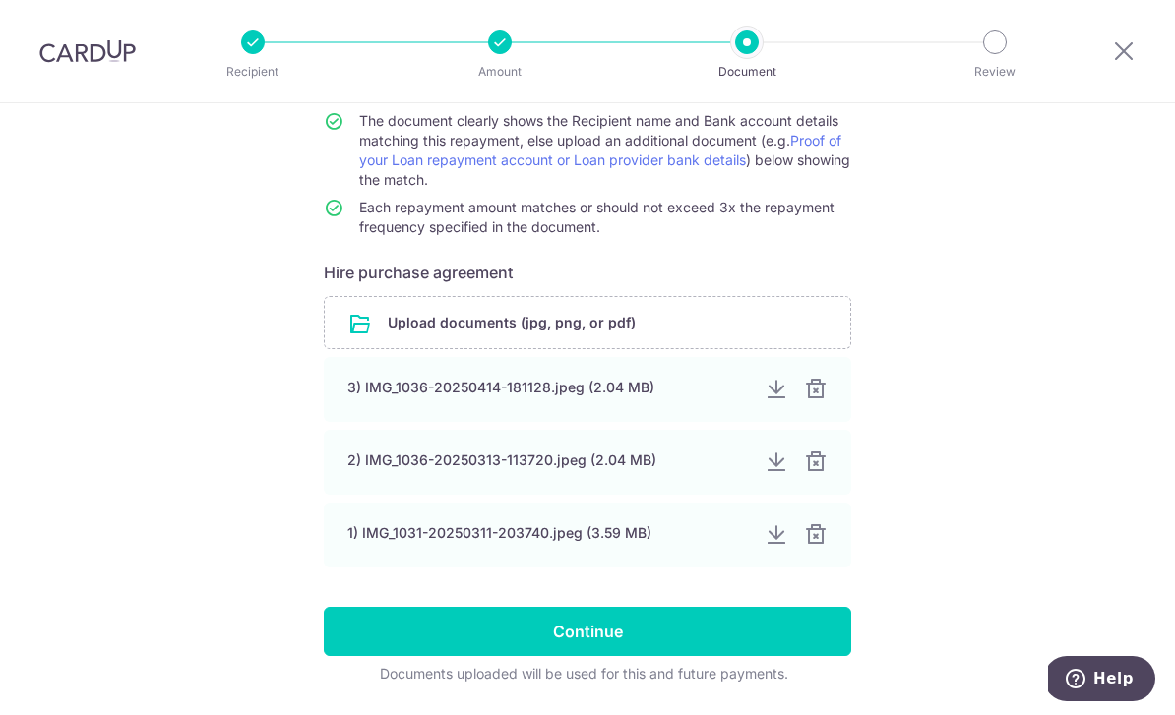
click at [776, 547] on div at bounding box center [777, 536] width 24 height 24
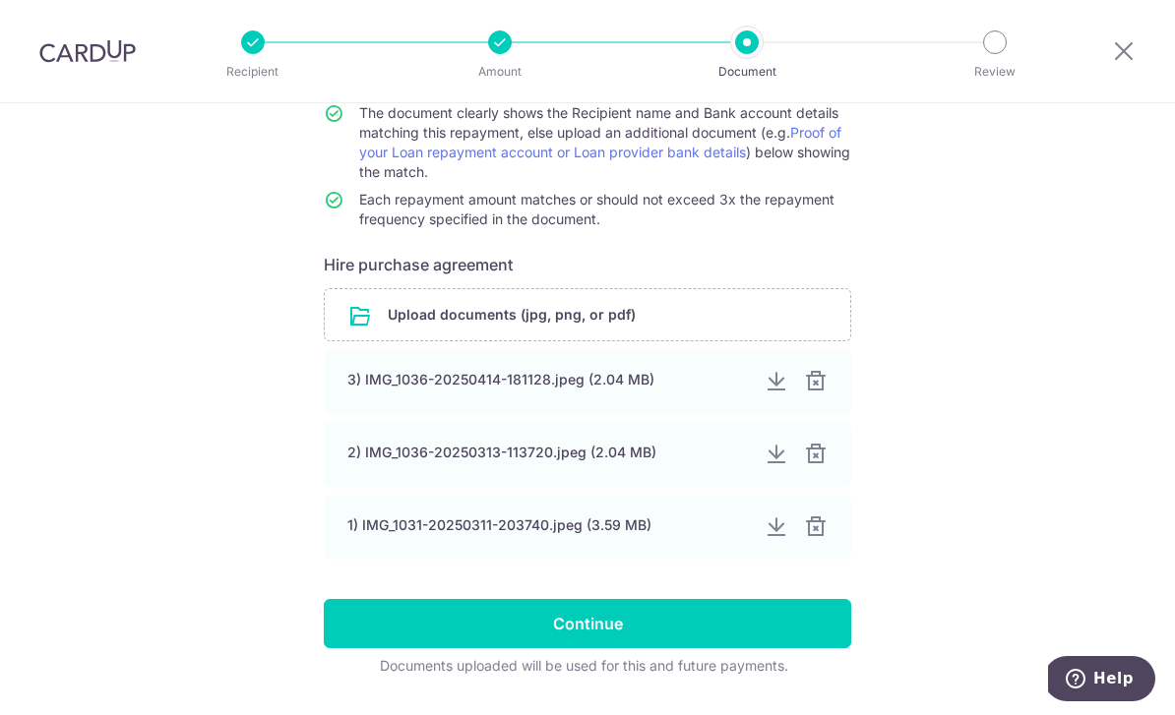
scroll to position [220, 0]
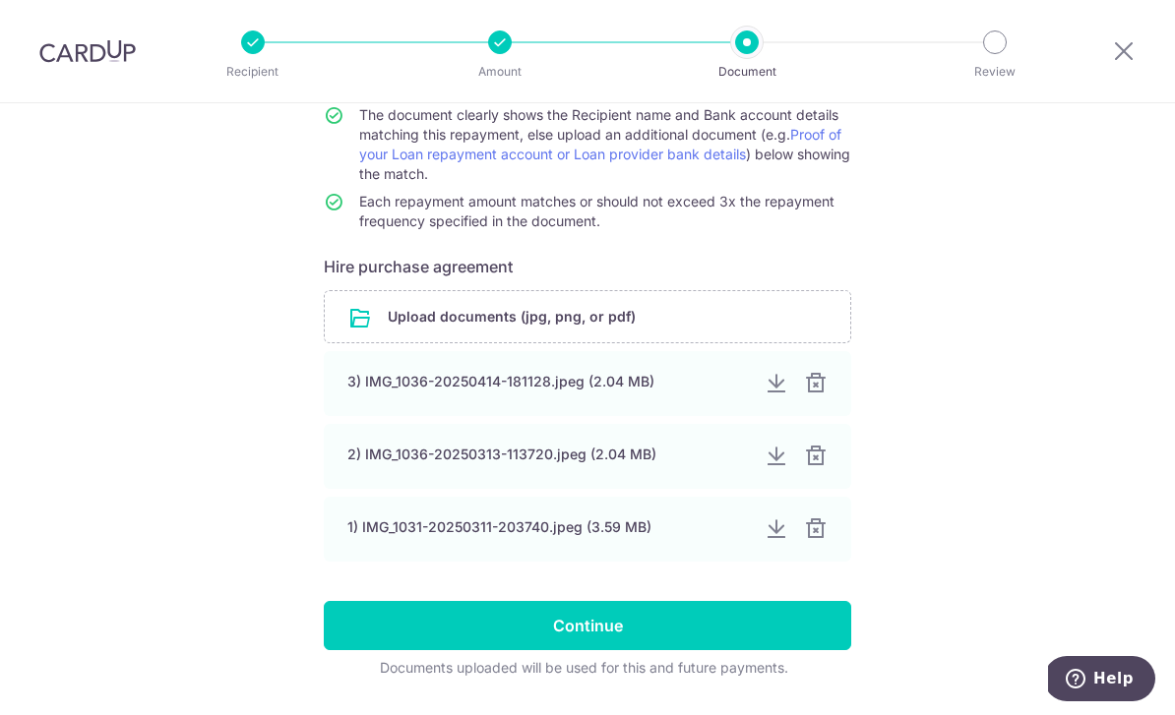
click at [763, 639] on input "Continue" at bounding box center [587, 625] width 527 height 49
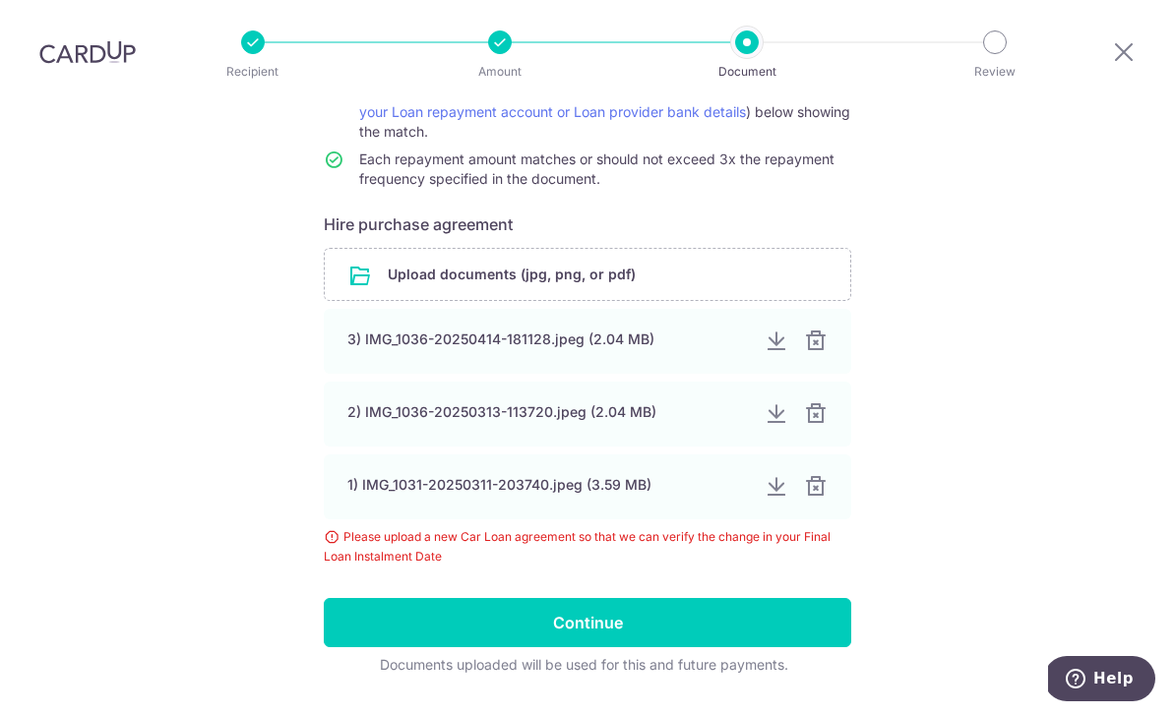
scroll to position [260, 0]
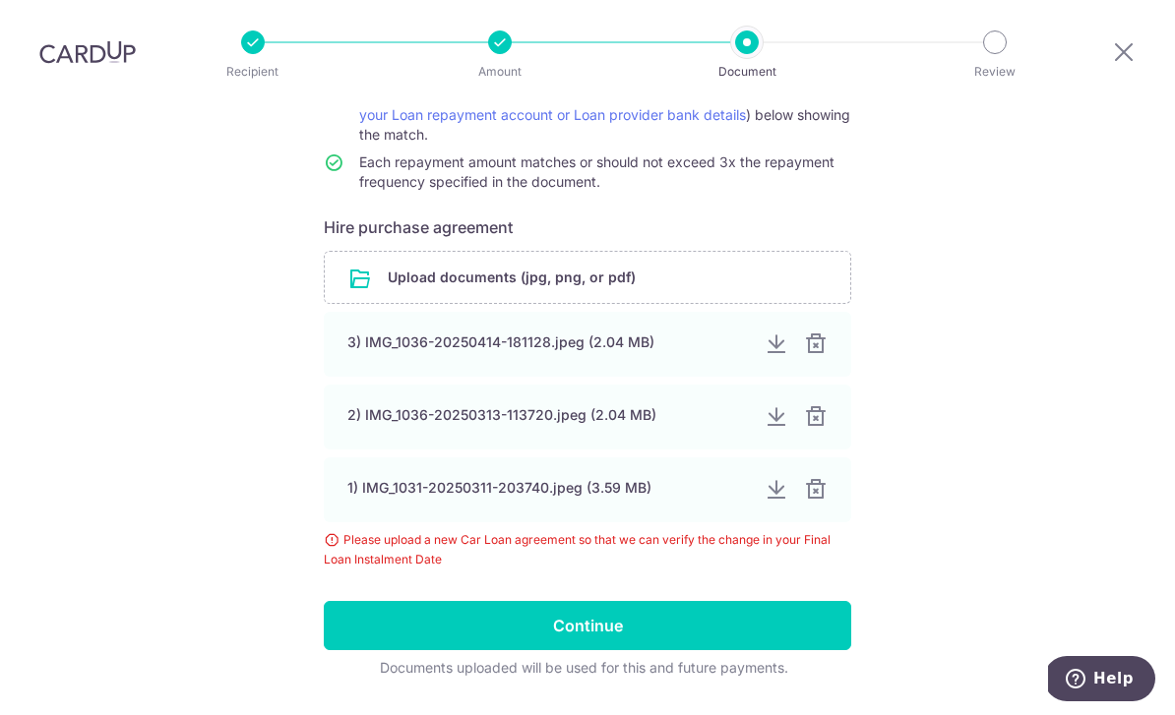
click at [776, 333] on div at bounding box center [777, 345] width 24 height 24
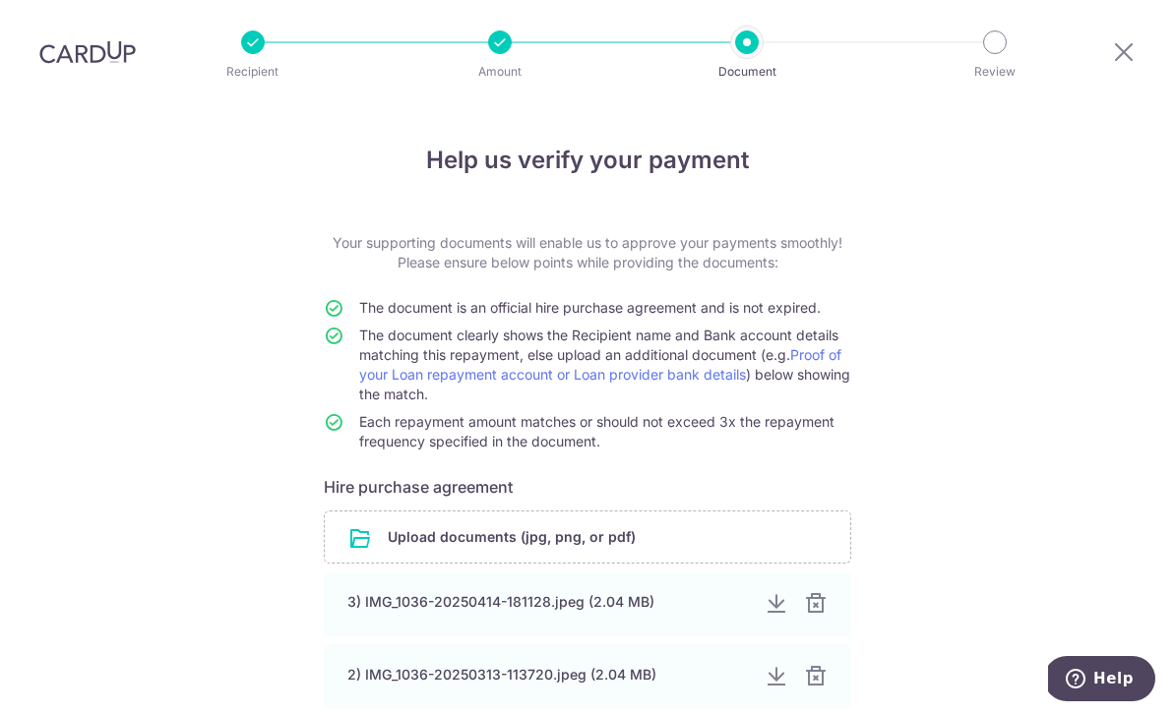
click at [778, 592] on div at bounding box center [777, 604] width 24 height 24
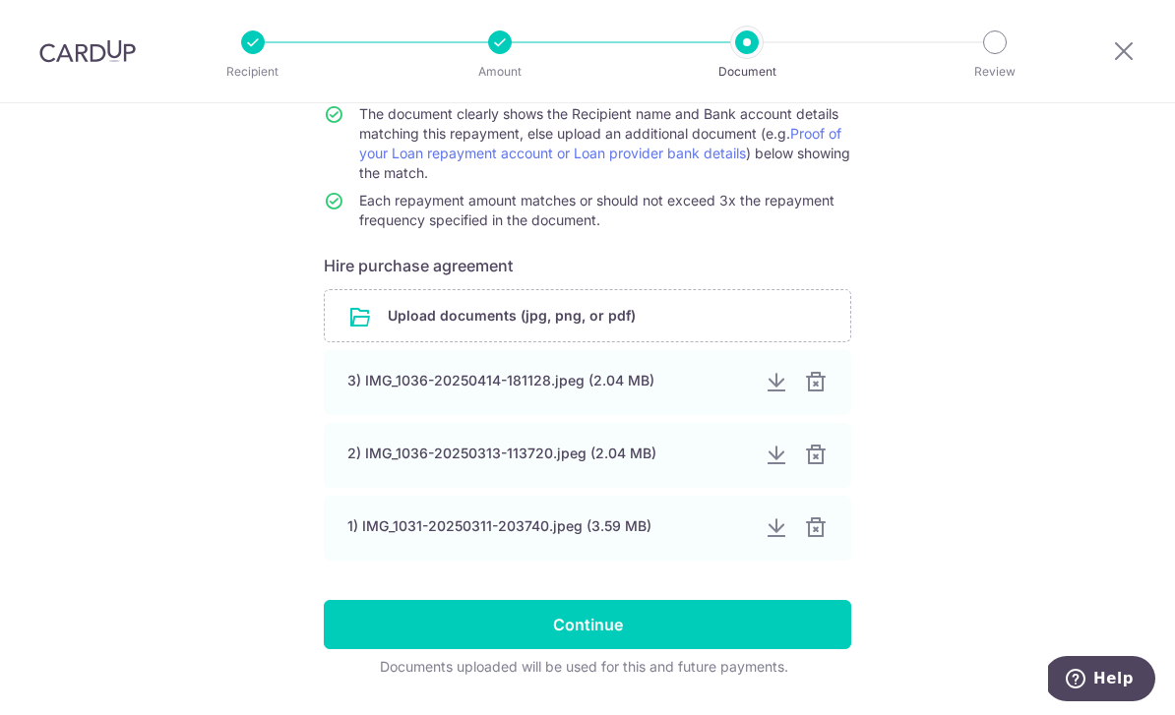
scroll to position [220, 0]
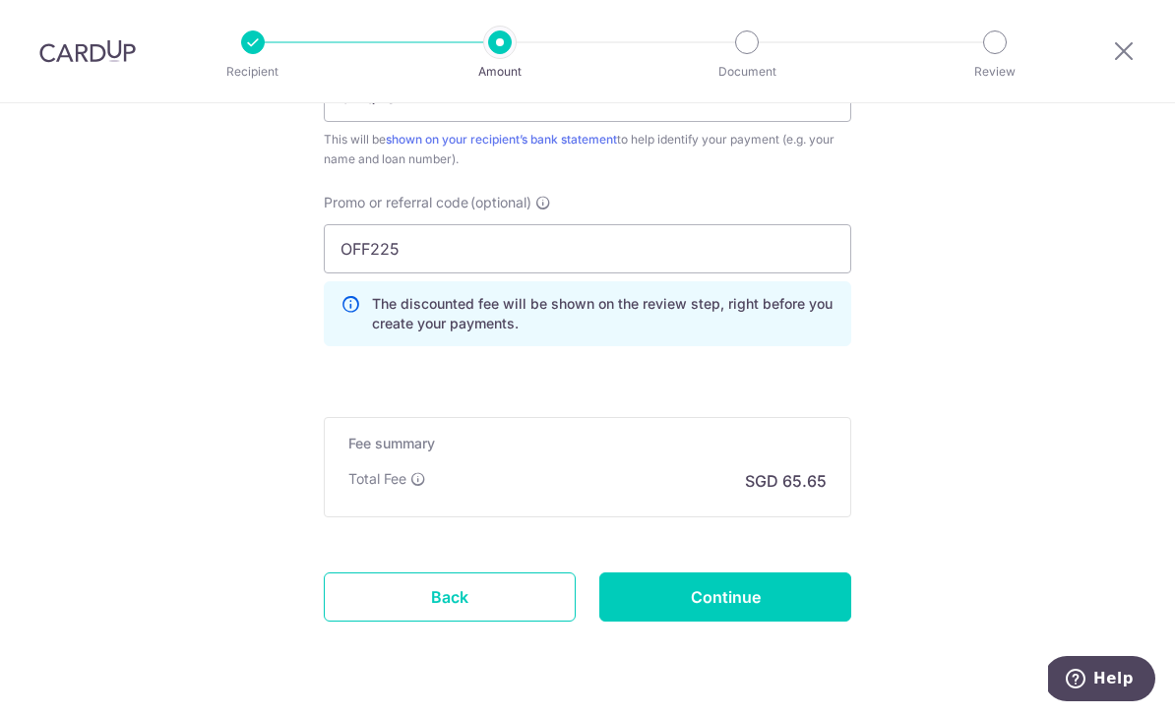
scroll to position [1282, 0]
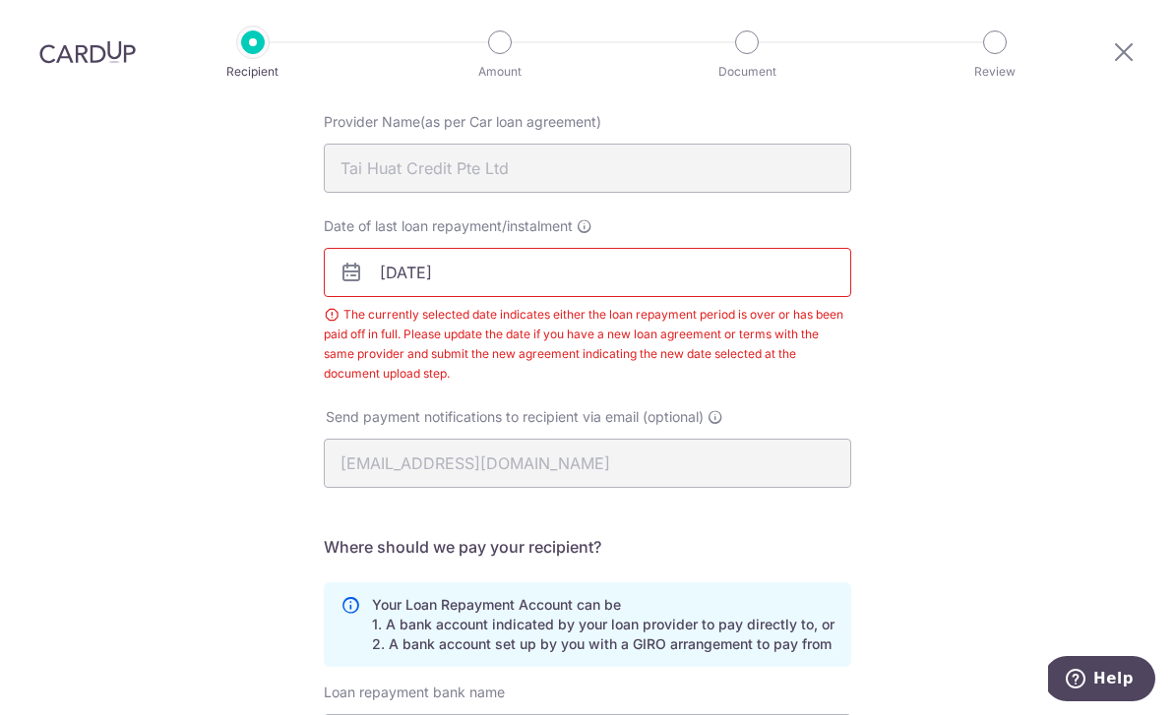
scroll to position [68, 0]
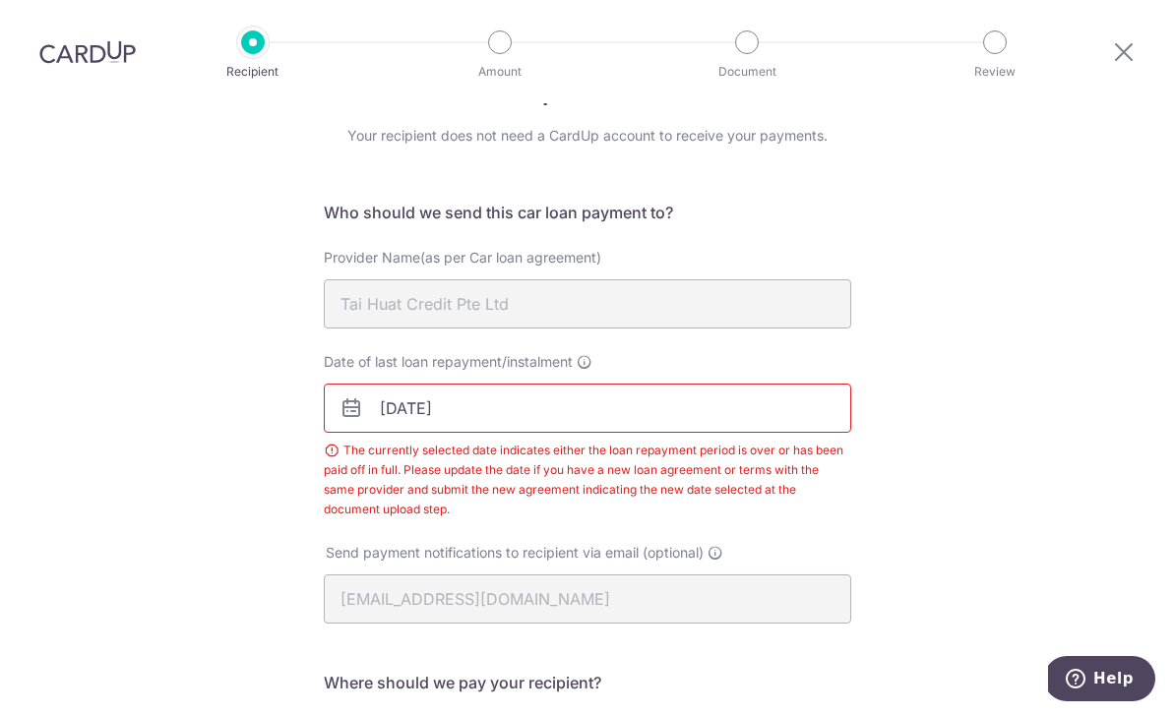
click at [498, 384] on input "[DATE]" at bounding box center [587, 408] width 527 height 49
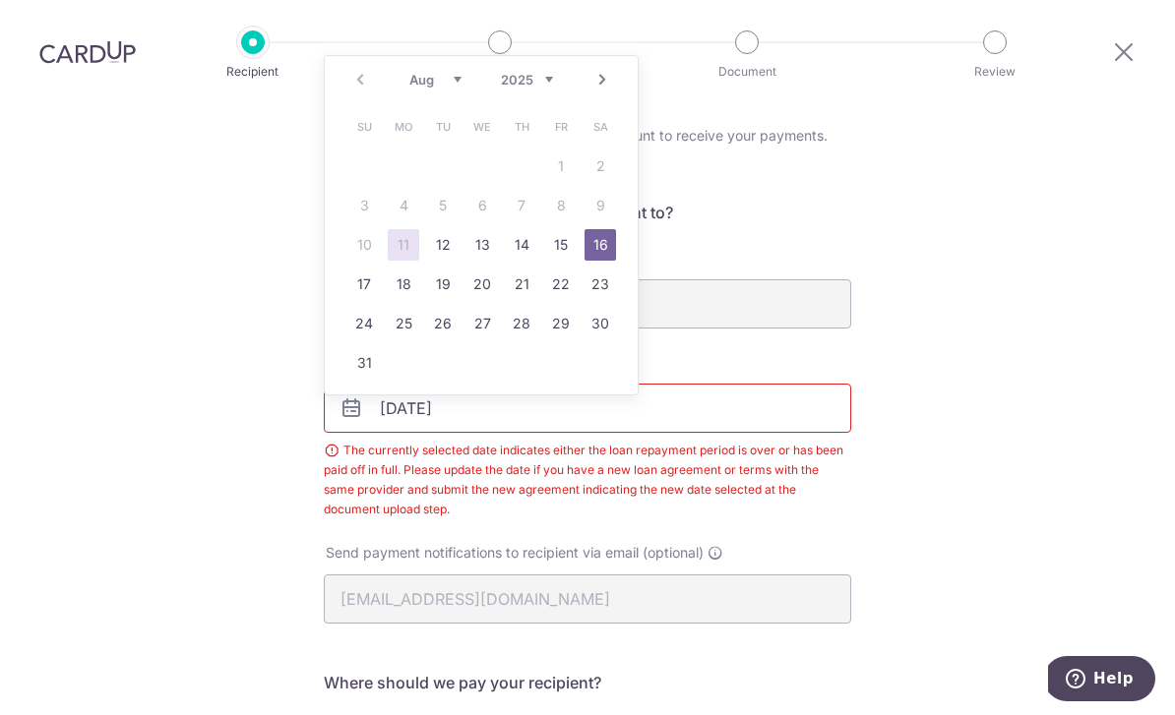
click at [536, 72] on select "2025 2026 2027 2028 2029 2030 2031 2032 2033 2034 2035" at bounding box center [527, 80] width 52 height 16
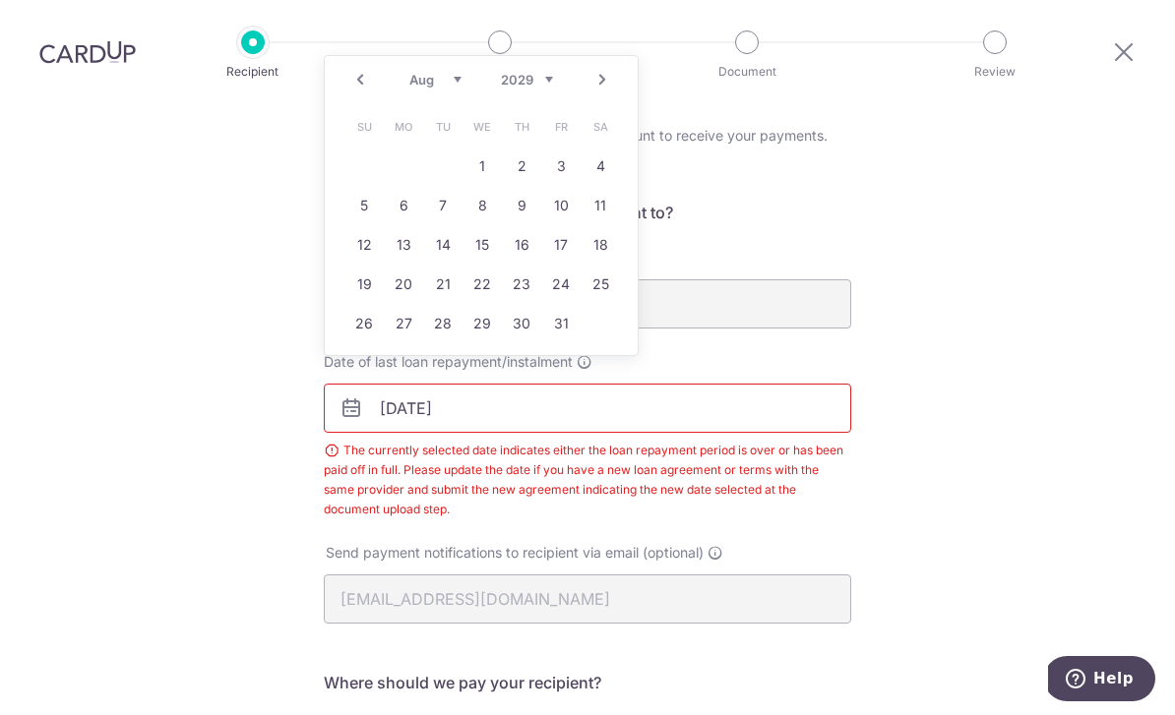
click at [451, 72] on select "Jan Feb Mar Apr May Jun Jul Aug Sep Oct Nov Dec" at bounding box center [435, 80] width 52 height 16
click at [449, 229] on link "16" at bounding box center [442, 244] width 31 height 31
type input "16/10/2029"
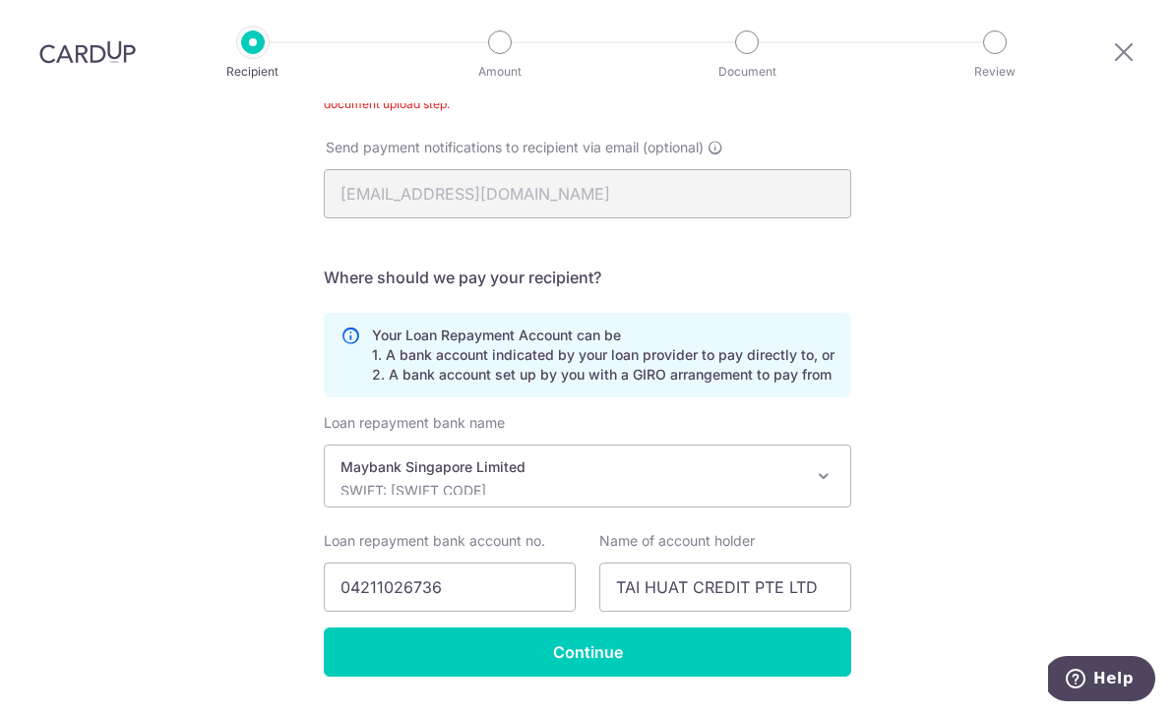
scroll to position [472, 0]
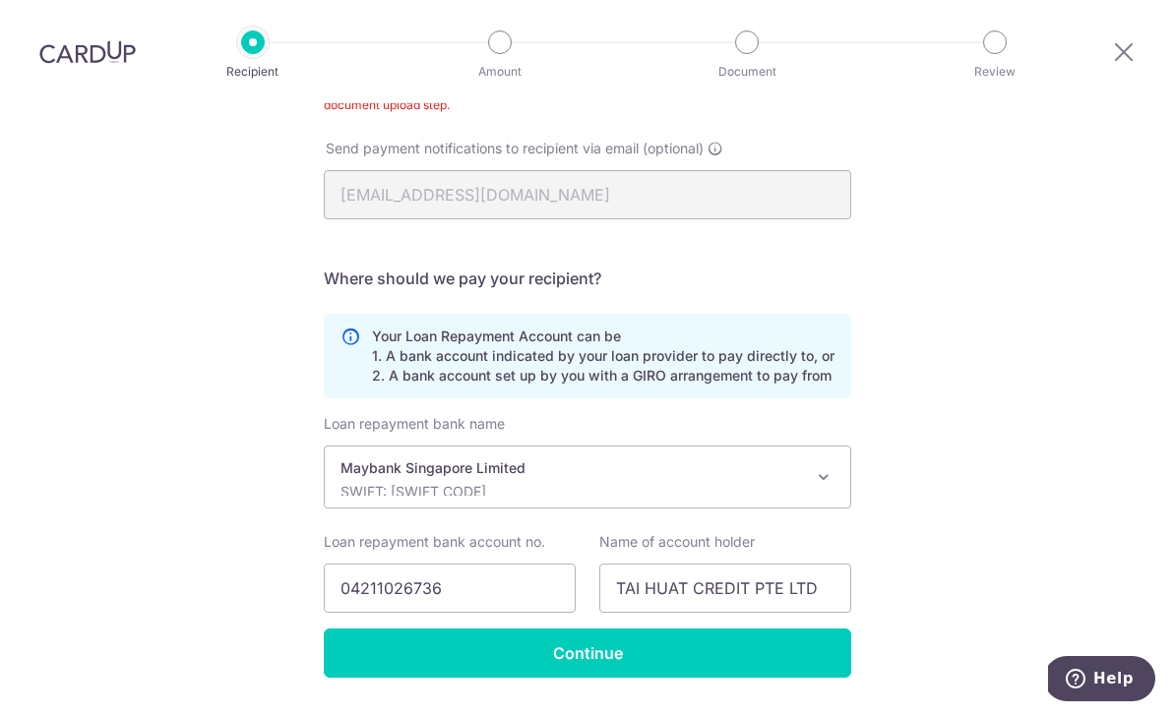
click at [750, 629] on input "Continue" at bounding box center [587, 653] width 527 height 49
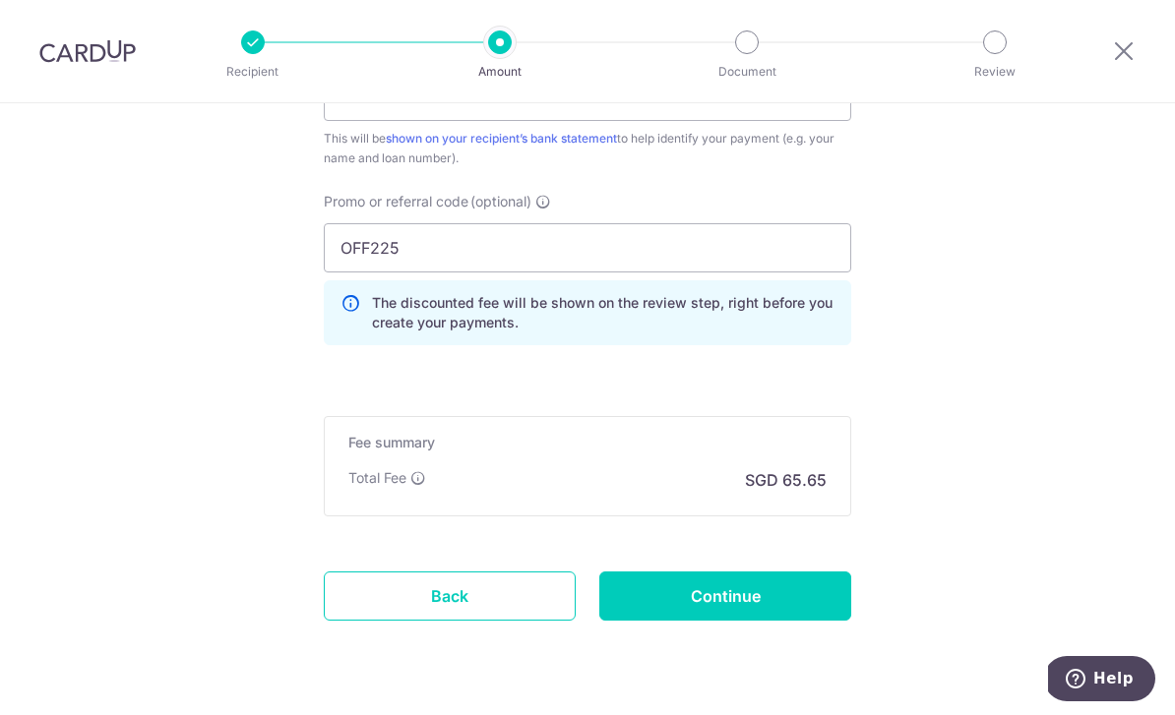
scroll to position [1282, 0]
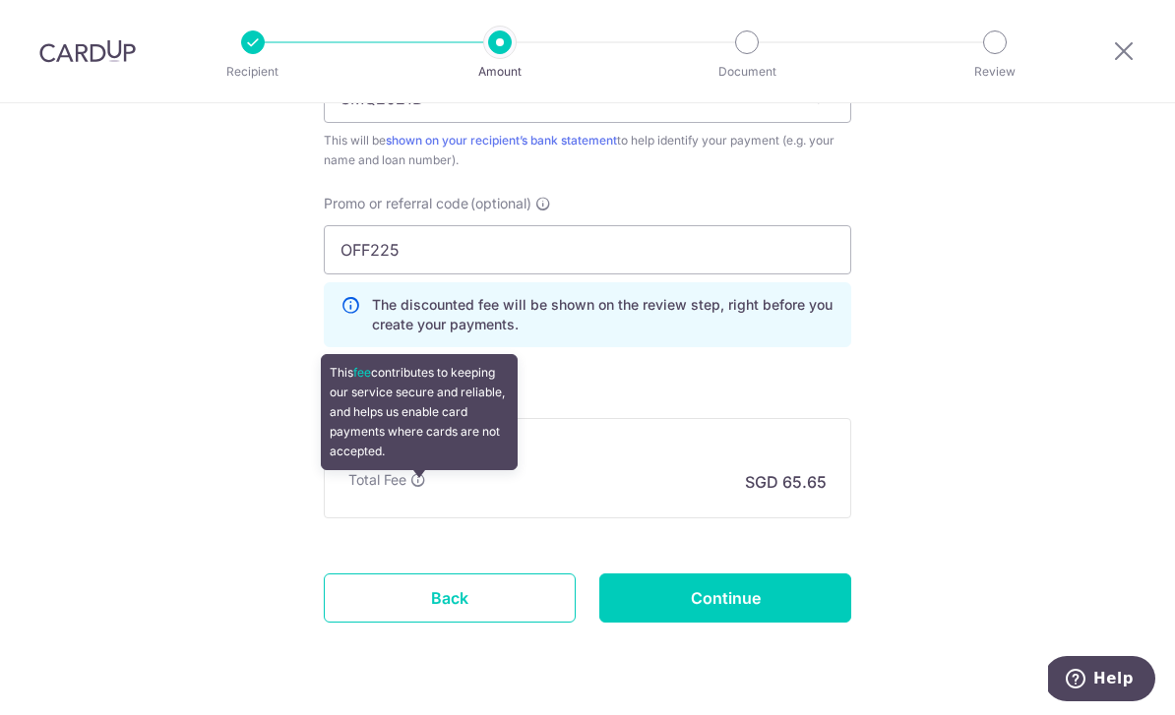
click at [840, 595] on input "Continue" at bounding box center [725, 598] width 252 height 49
type input "Update Schedule"
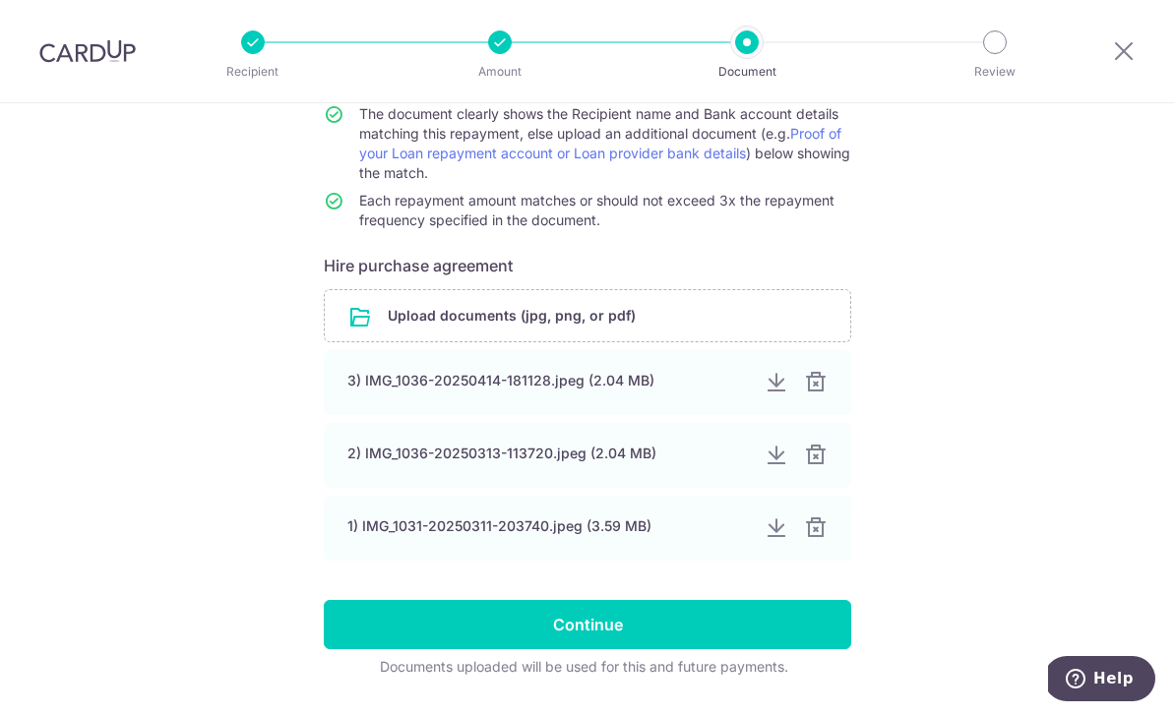
scroll to position [220, 0]
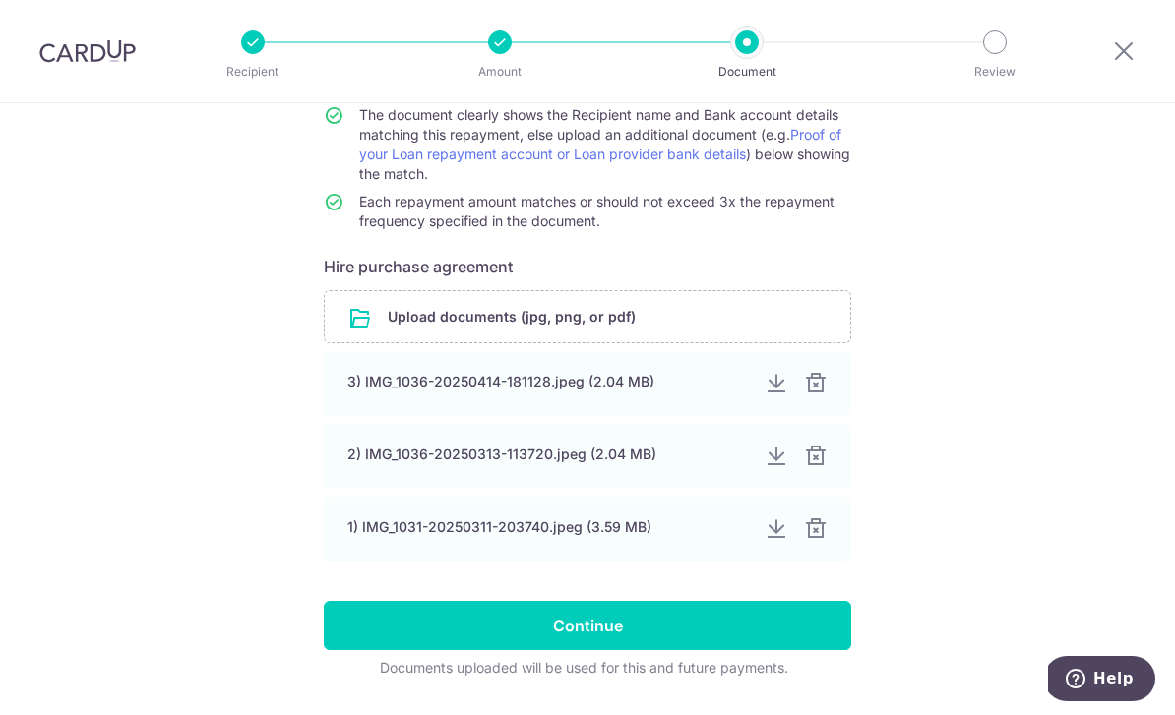
click at [798, 637] on input "Continue" at bounding box center [587, 625] width 527 height 49
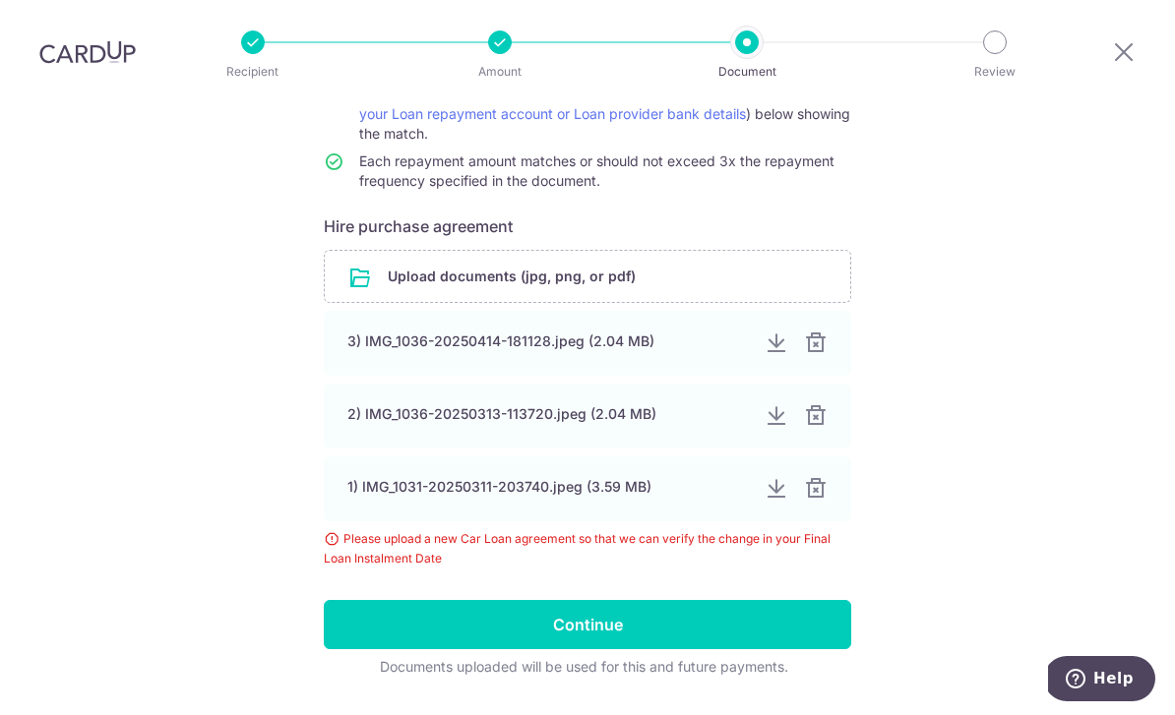
scroll to position [260, 0]
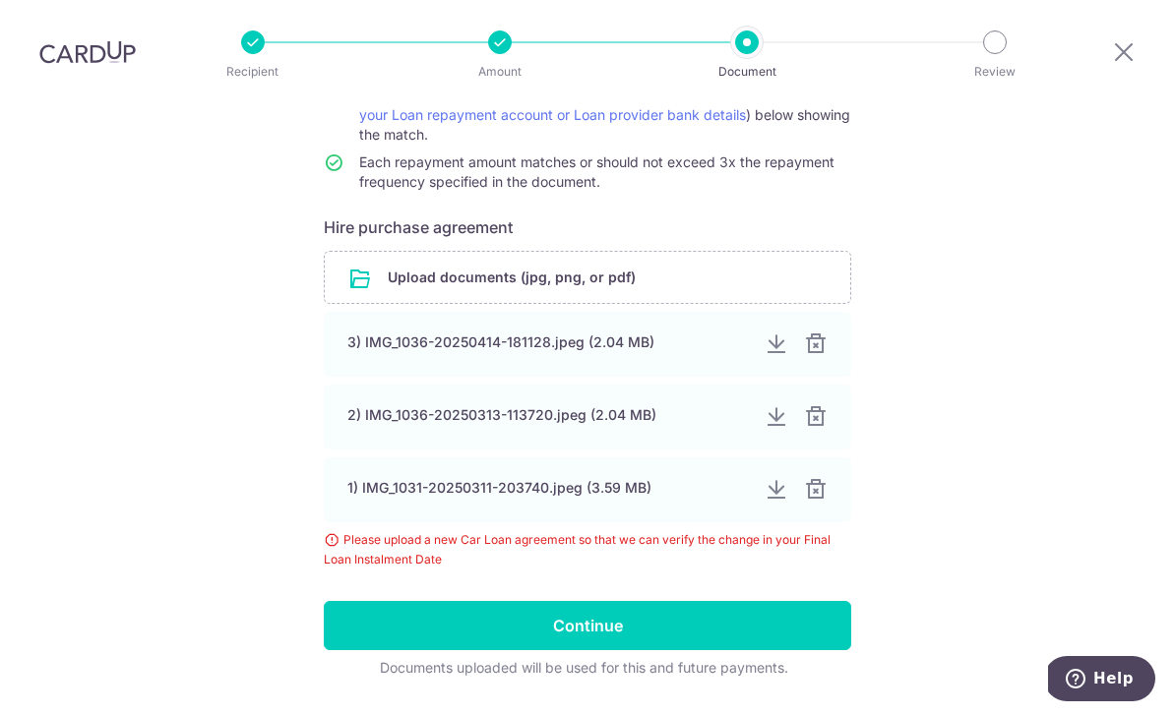
click at [777, 333] on div at bounding box center [777, 345] width 24 height 24
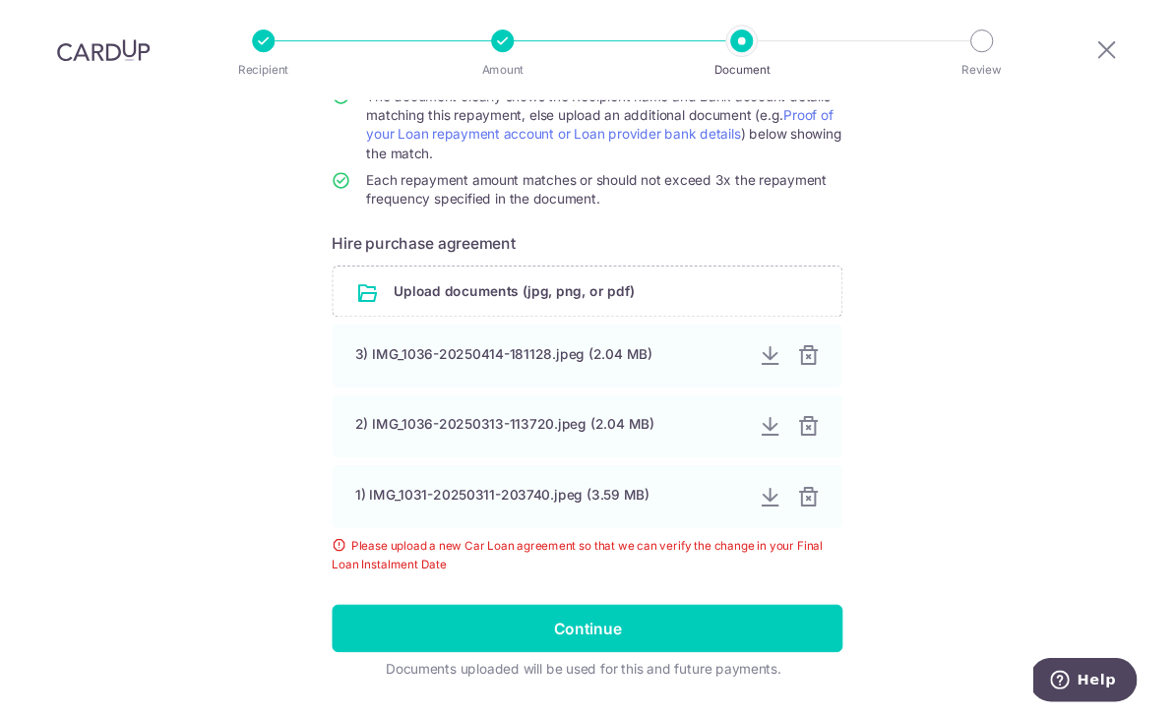
scroll to position [63, 0]
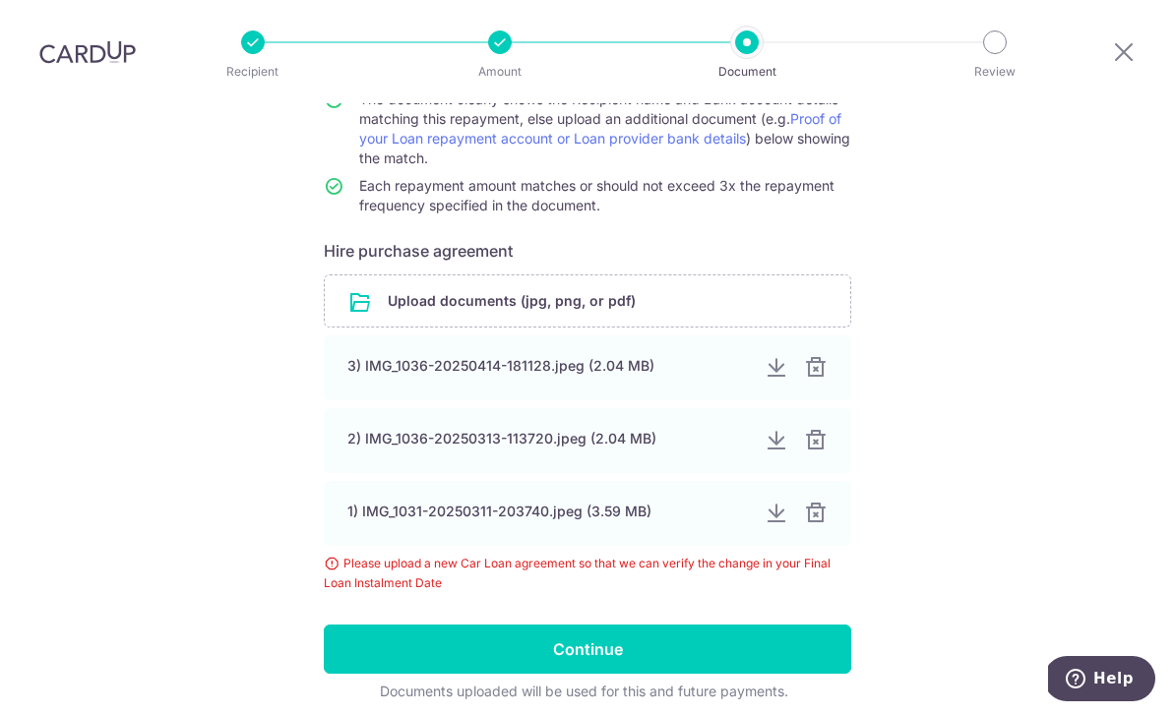
click at [779, 625] on input "Continue" at bounding box center [587, 649] width 527 height 49
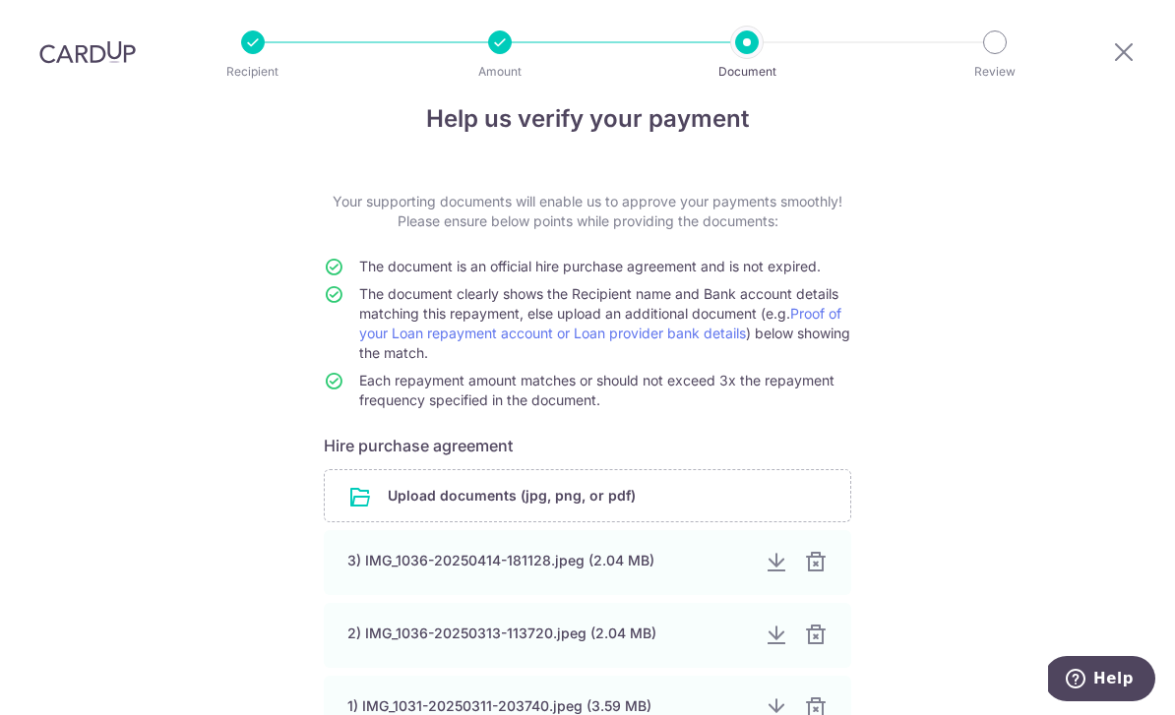
click at [526, 470] on input "file" at bounding box center [588, 495] width 526 height 51
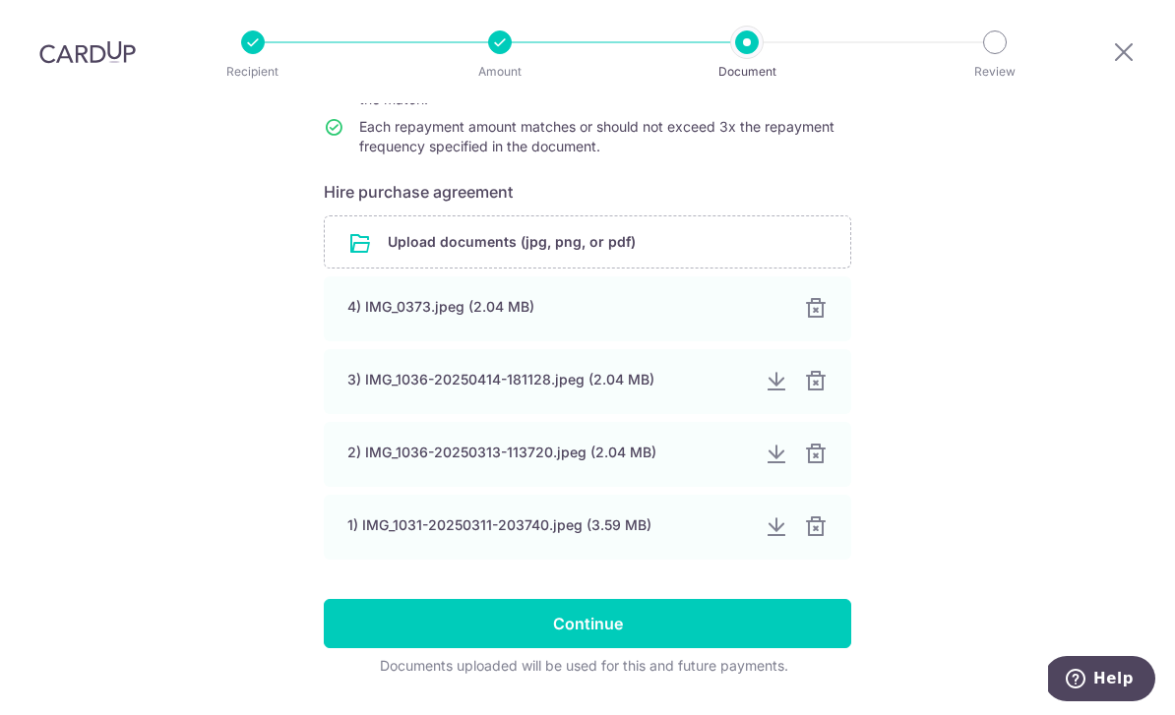
scroll to position [293, 0]
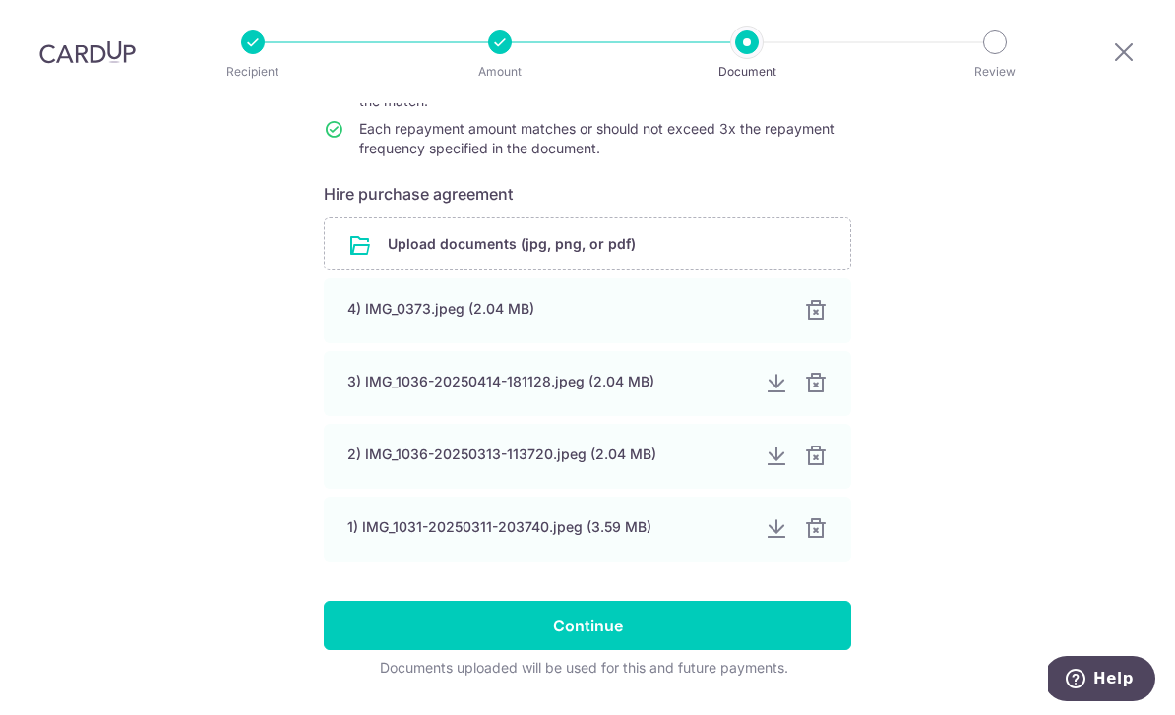
click at [819, 372] on div at bounding box center [816, 384] width 24 height 24
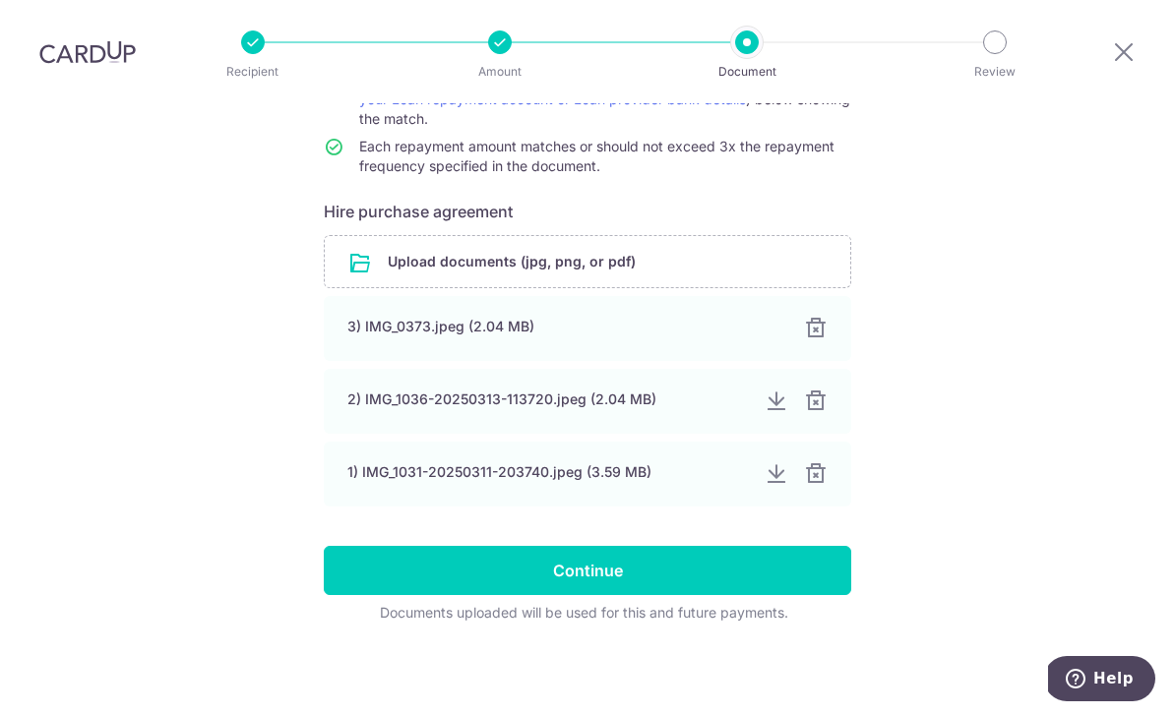
scroll to position [220, 0]
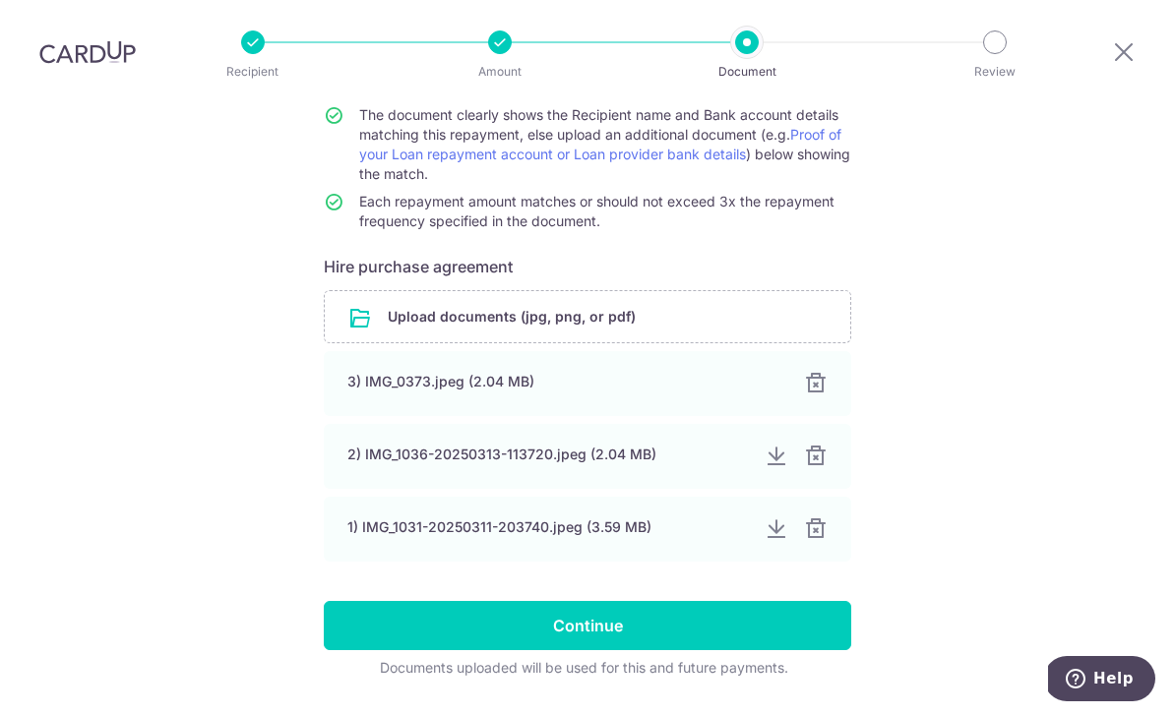
click at [800, 601] on input "Continue" at bounding box center [587, 625] width 527 height 49
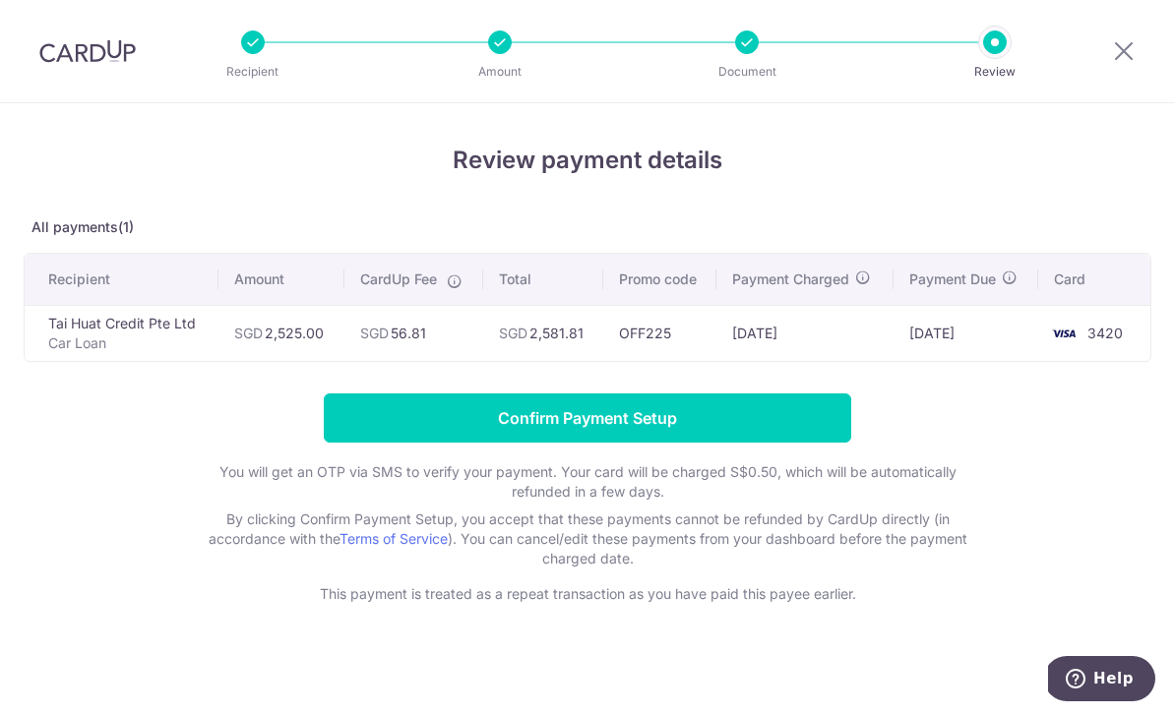
click at [718, 428] on input "Confirm Payment Setup" at bounding box center [587, 418] width 527 height 49
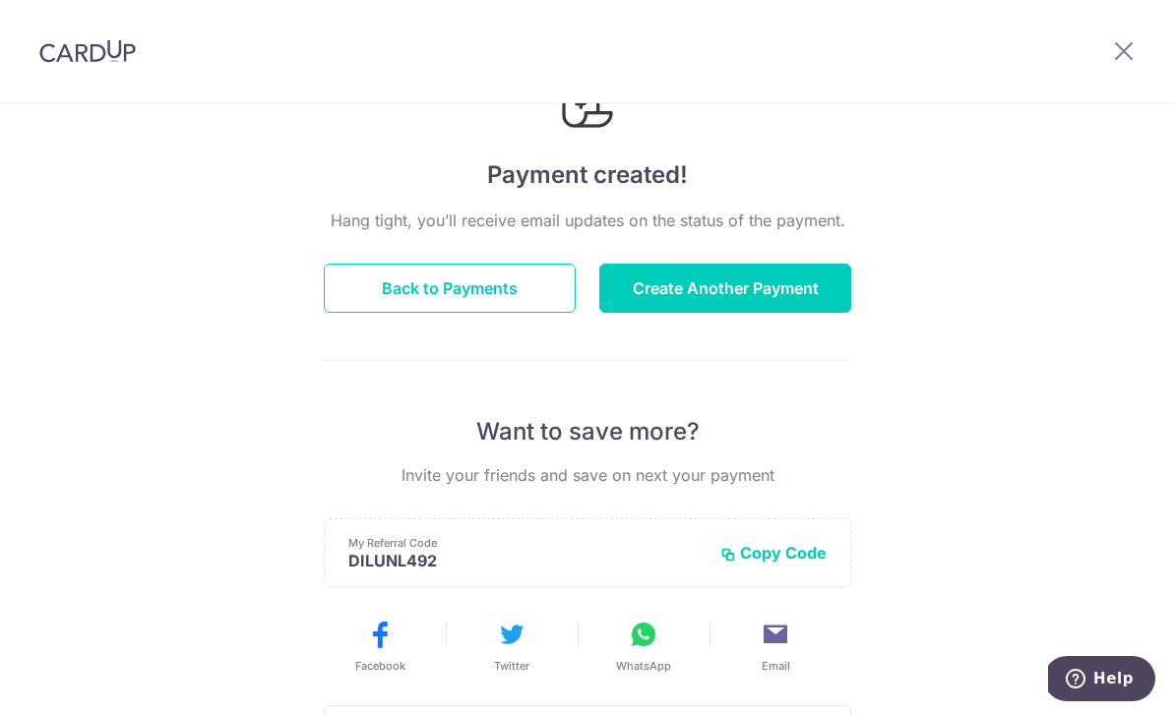
scroll to position [121, 0]
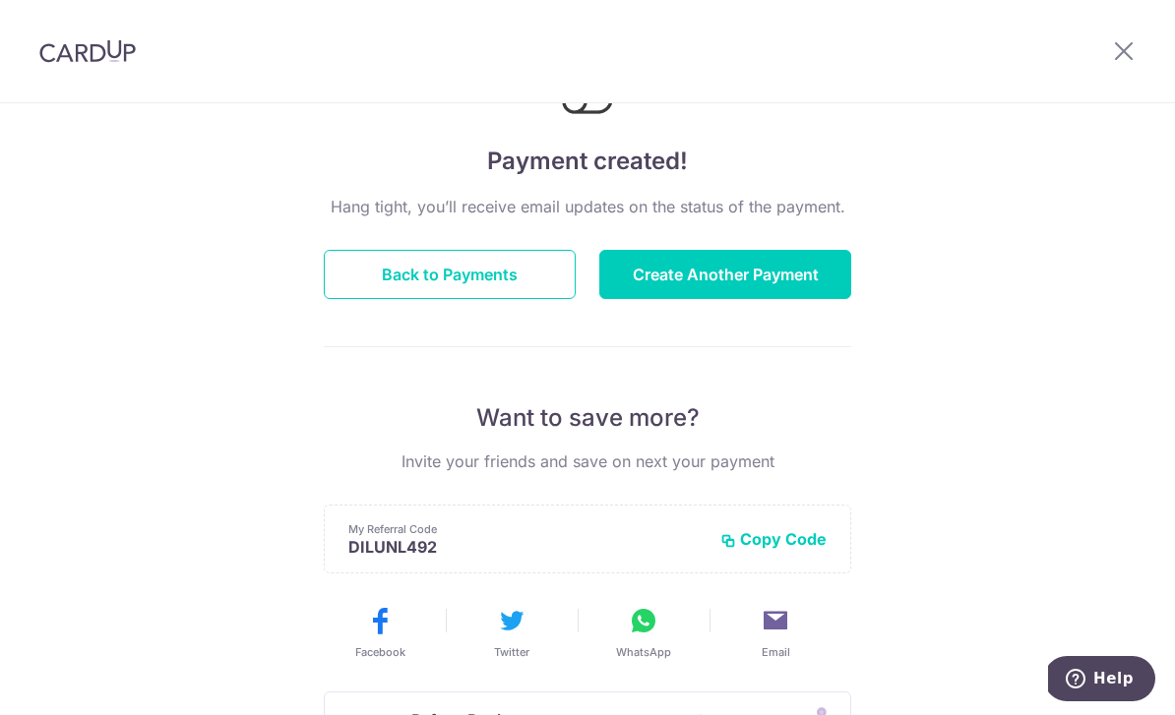
click at [480, 273] on button "Back to Payments" at bounding box center [450, 274] width 252 height 49
